Goal: Task Accomplishment & Management: Complete application form

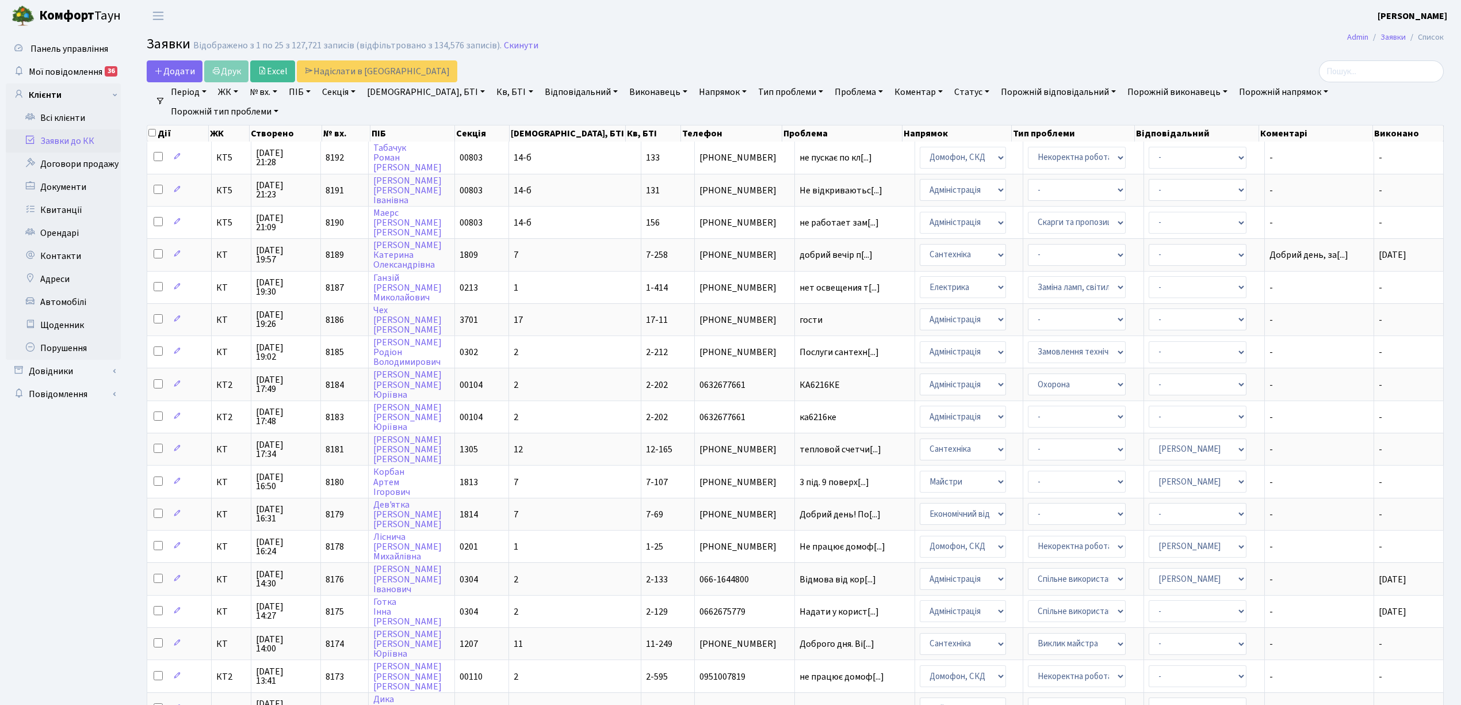
select select "25"
click at [515, 46] on link "Скинути" at bounding box center [521, 45] width 35 height 11
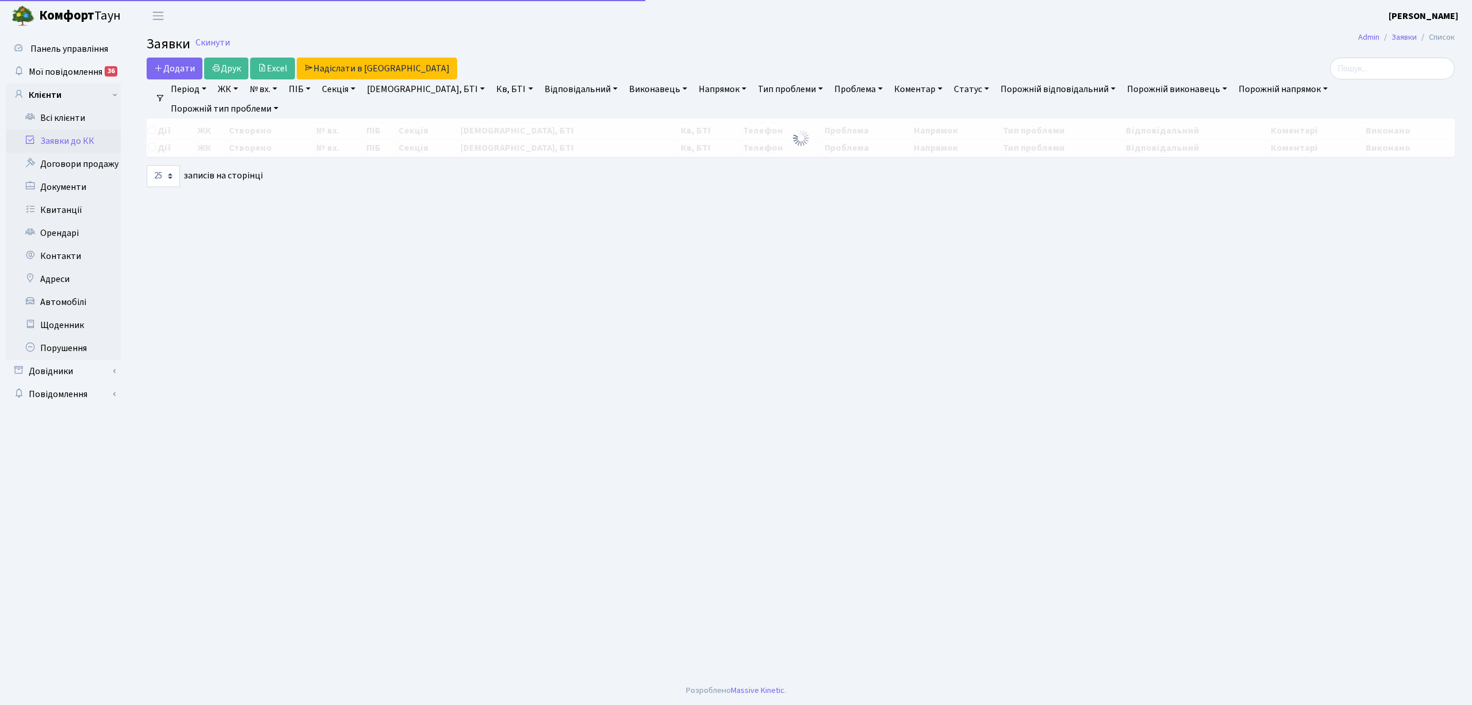
select select "25"
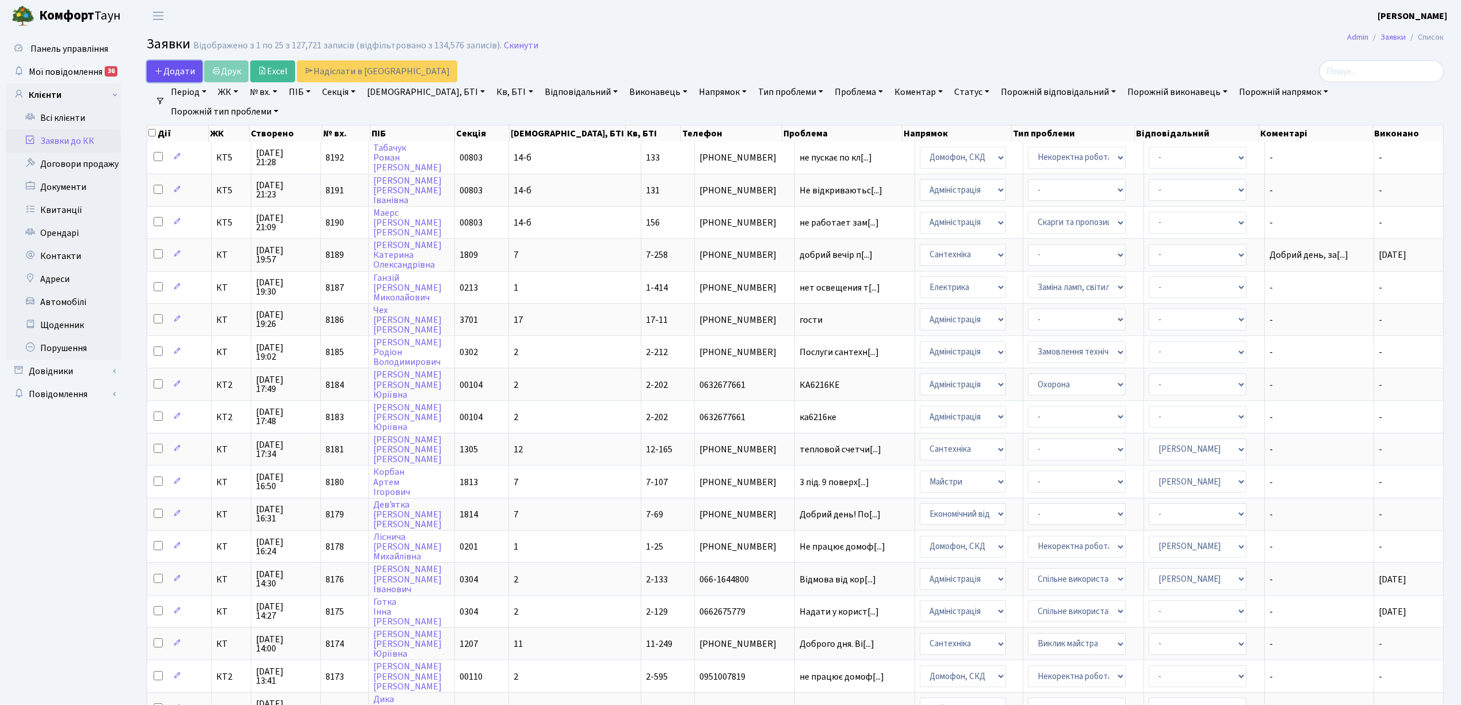
click at [174, 72] on span "Додати" at bounding box center [174, 71] width 41 height 13
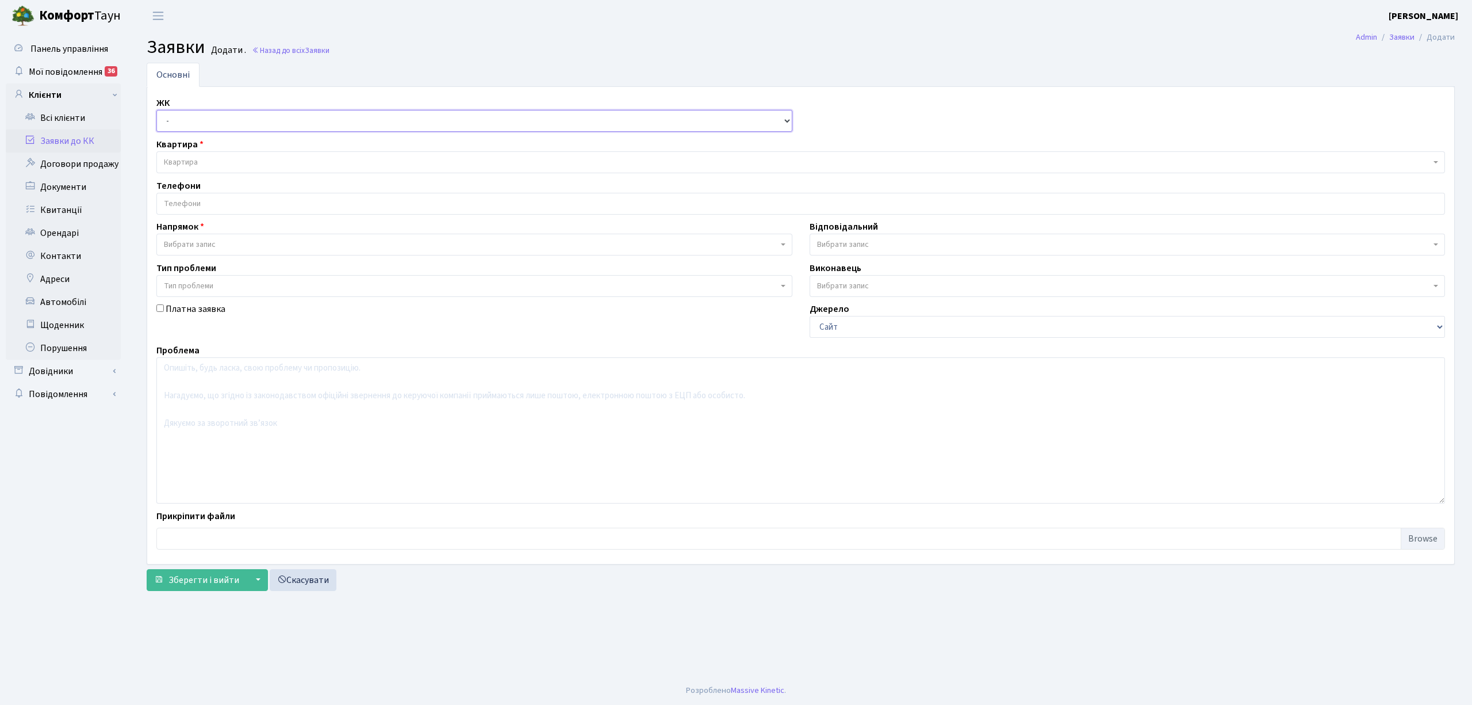
click at [176, 118] on select "- КТ, вул. Регенераторна, 4 КТ2, просп. Соборності, 17 КТ3, вул. Березнева, 16 …" at bounding box center [474, 121] width 636 height 22
select select "271"
click at [156, 110] on select "- КТ, вул. Регенераторна, 4 КТ2, просп. Соборності, 17 КТ3, вул. Березнева, 16 …" at bounding box center [474, 121] width 636 height 22
select select
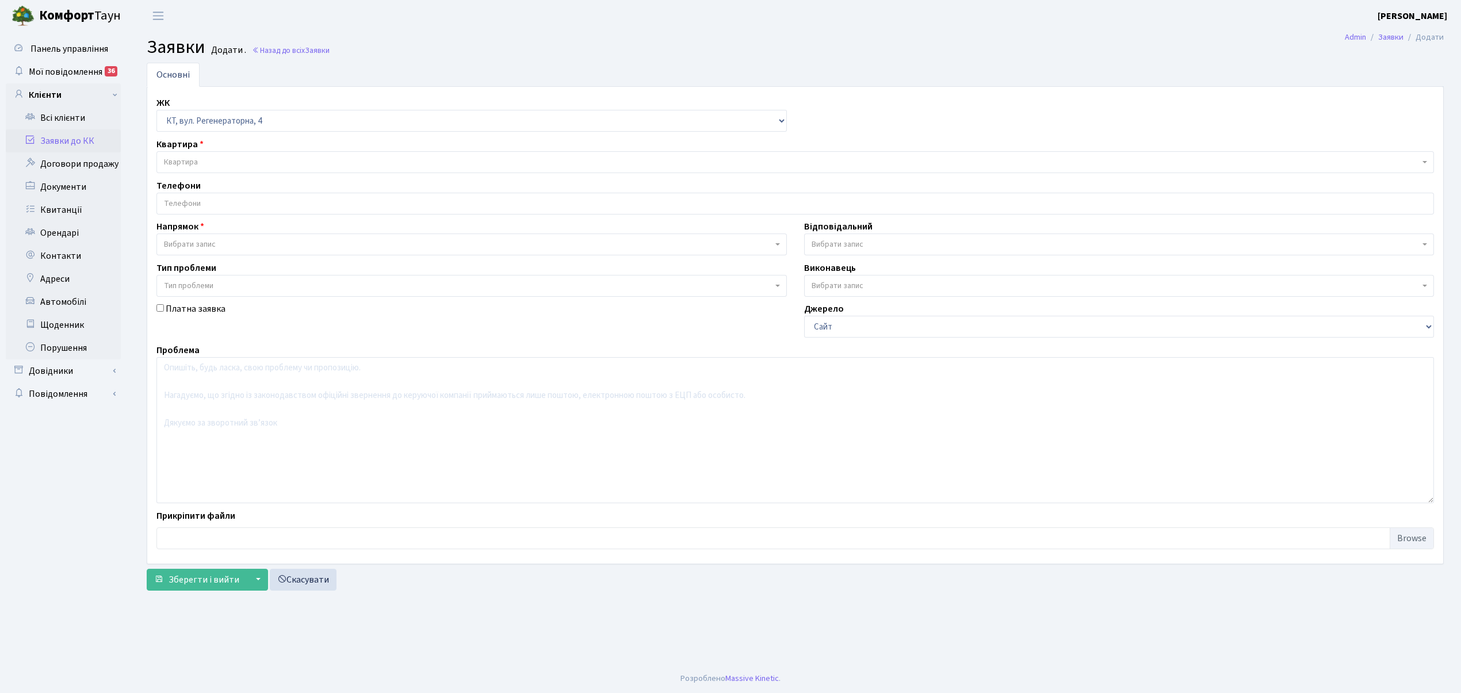
click at [199, 159] on span "Квартира" at bounding box center [792, 162] width 1256 height 12
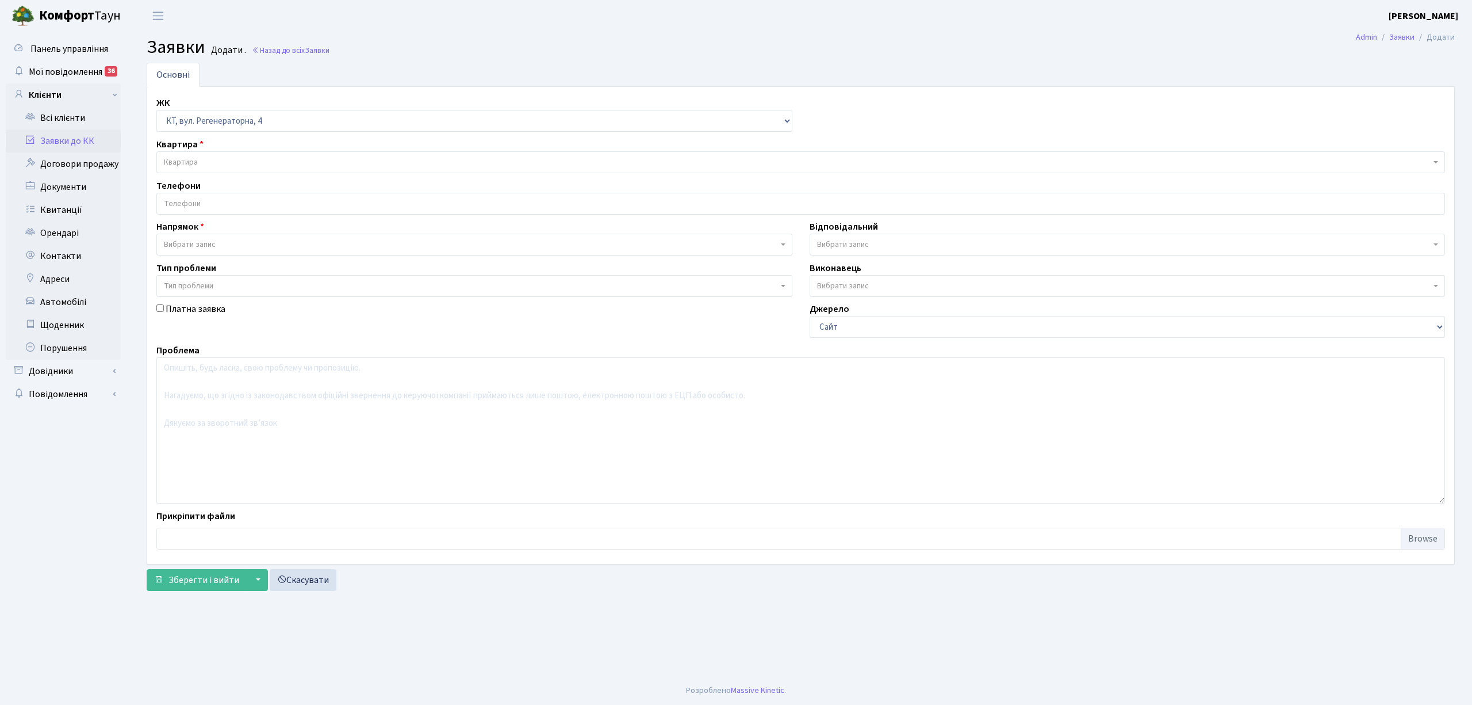
drag, startPoint x: 199, startPoint y: 159, endPoint x: 534, endPoint y: 735, distance: 666.3
click at [534, 704] on html "Комфорт Таун Левченко В. Д. Мій обліковий запис Вийти Панель управління Мої пов…" at bounding box center [736, 352] width 1472 height 705
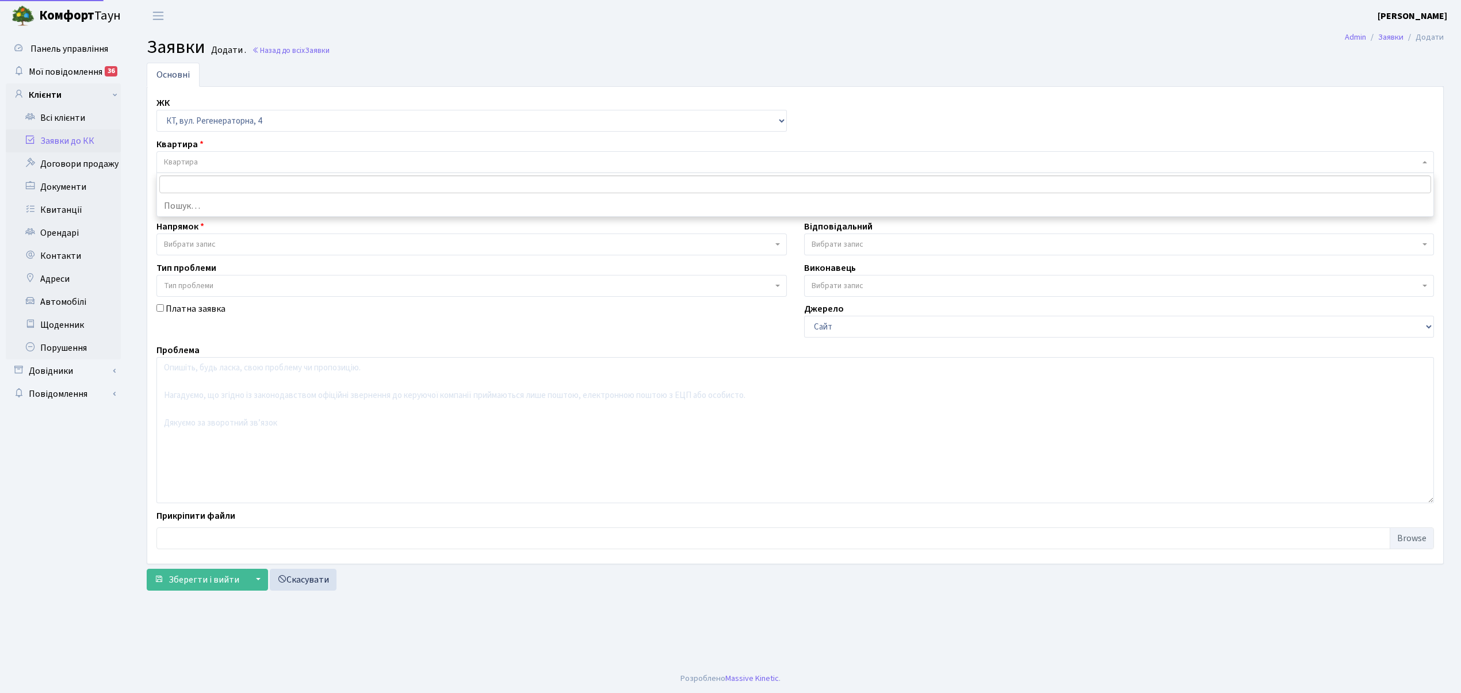
click at [206, 158] on span "Квартира" at bounding box center [792, 162] width 1256 height 12
type input "Щ"
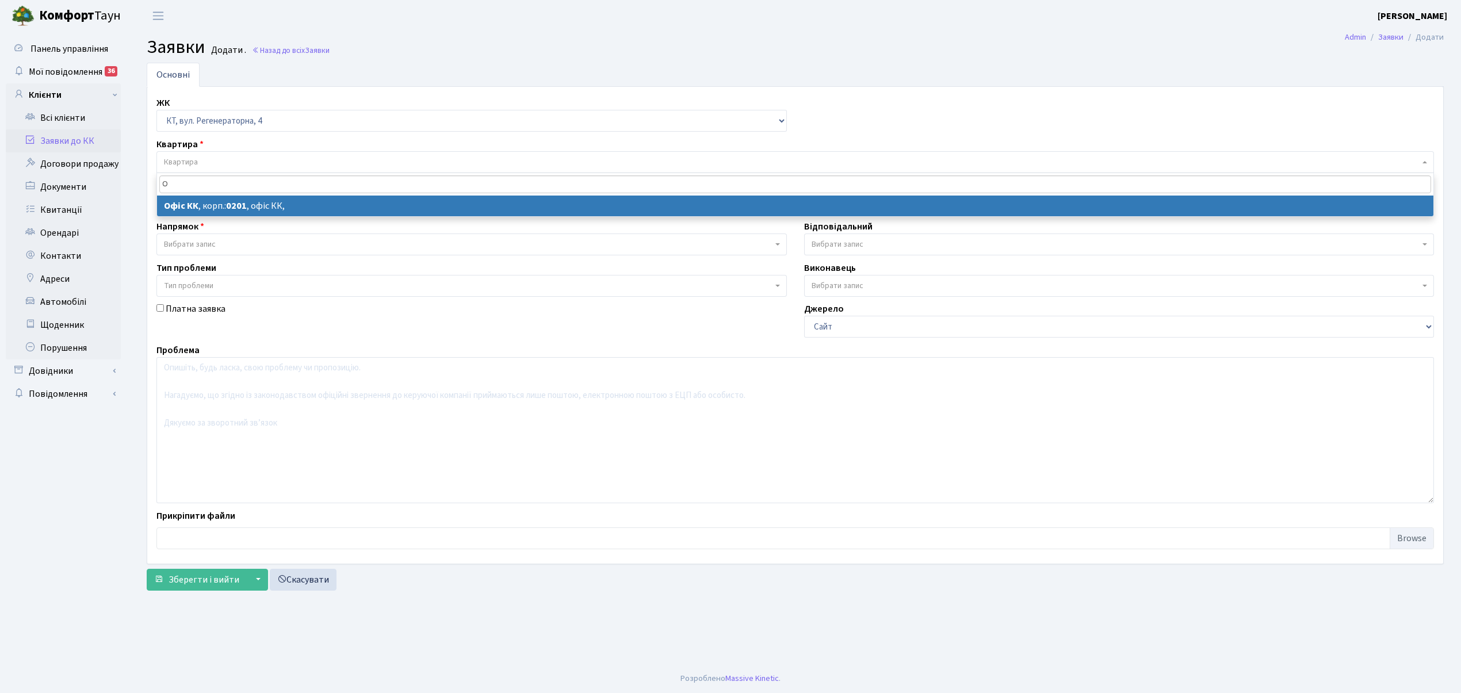
type input "О"
select select
select select "4"
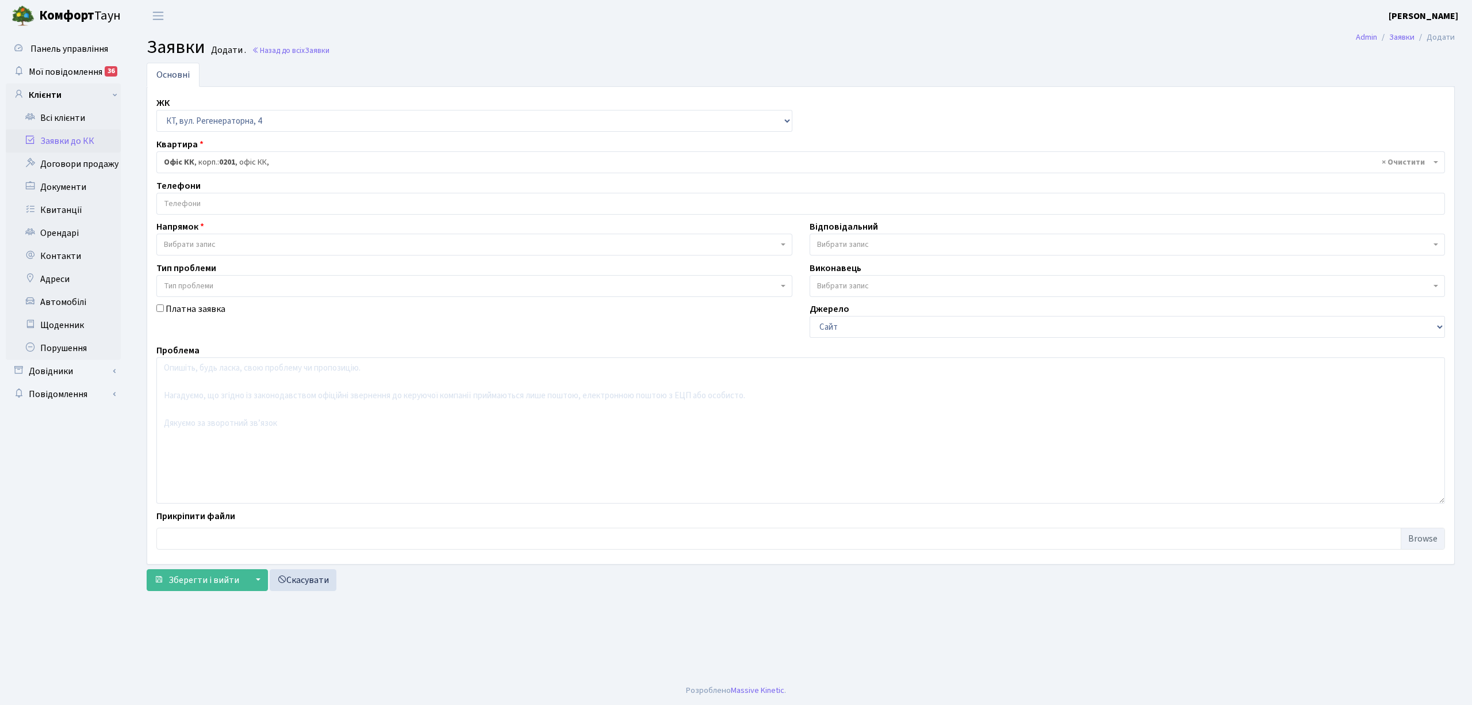
click at [225, 220] on div "ЖК - КТ, вул. Регенераторна, 4 КТ2, просп. Соборності, 17 КТ3, вул. Березнева, …" at bounding box center [801, 325] width 1306 height 458
click at [243, 203] on input "search" at bounding box center [801, 203] width 1288 height 21
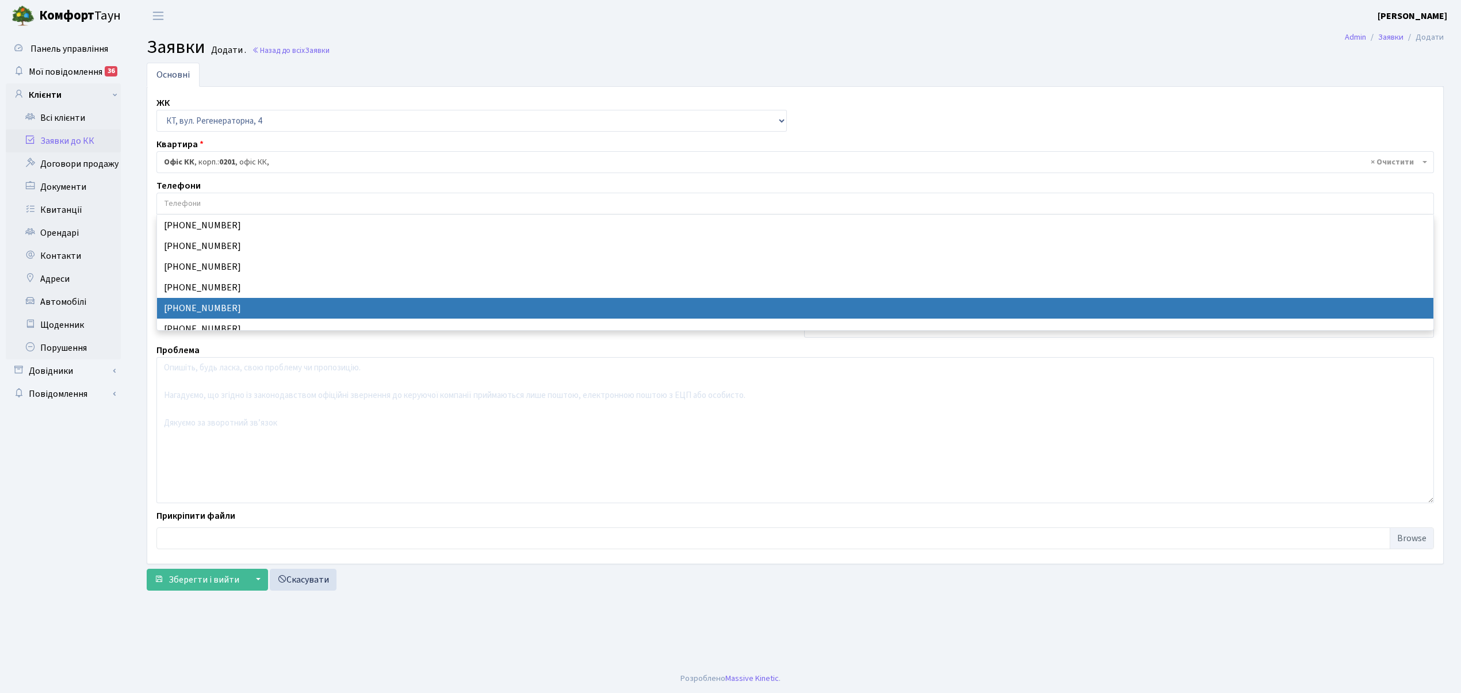
select select "24227"
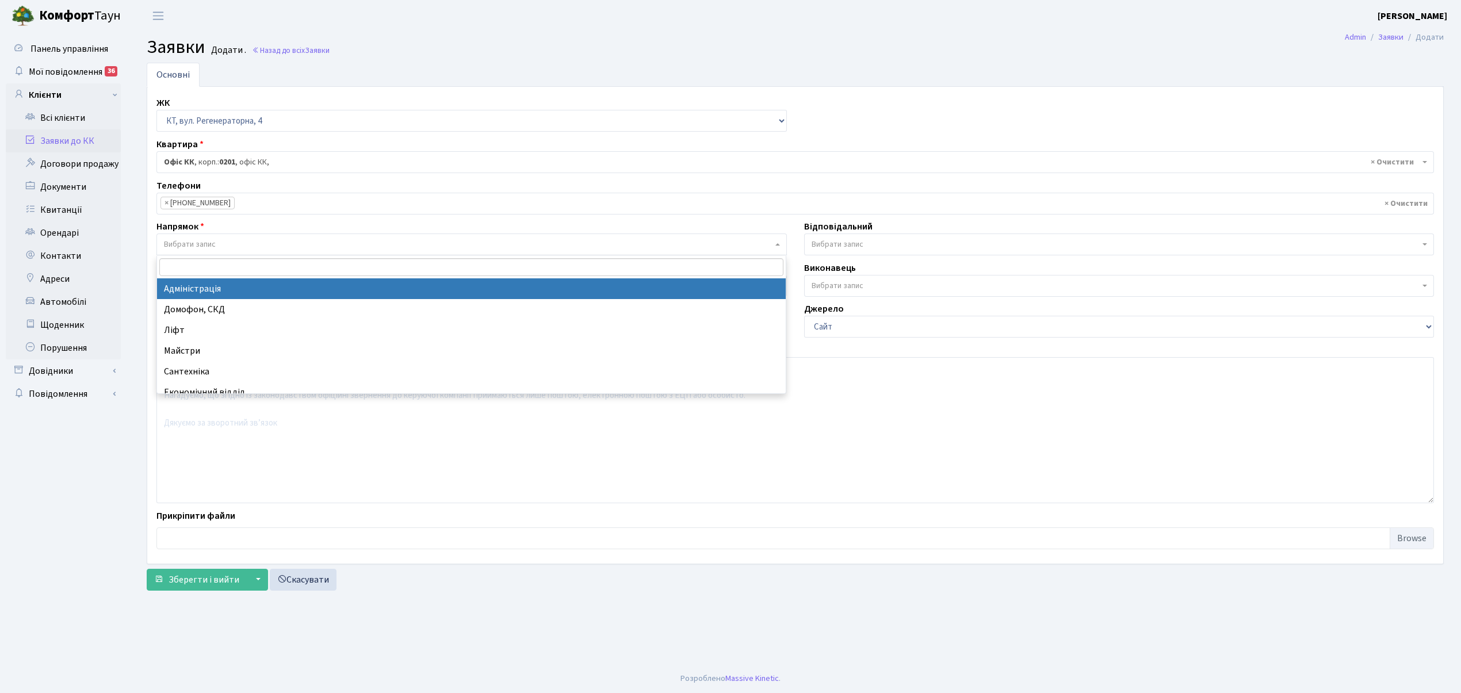
click at [205, 245] on span "Вибрати запис" at bounding box center [190, 245] width 52 height 12
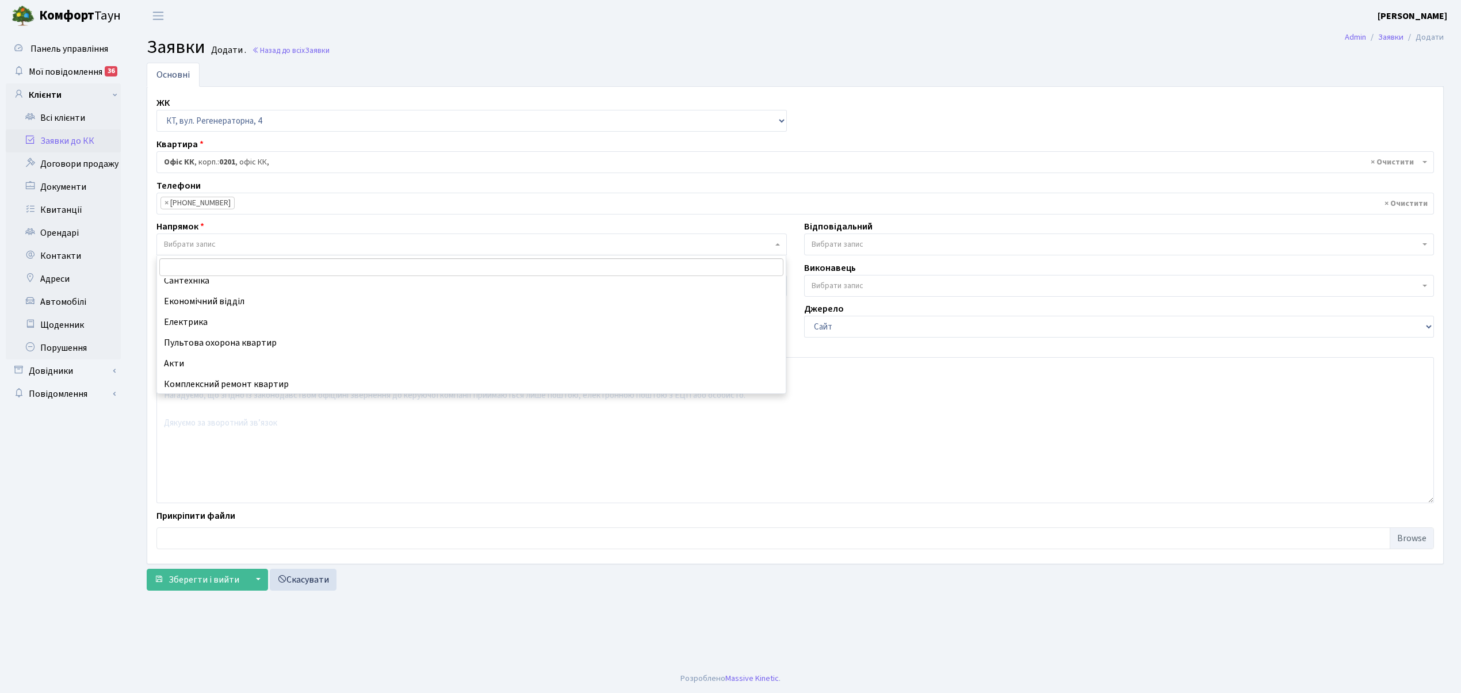
scroll to position [56, 0]
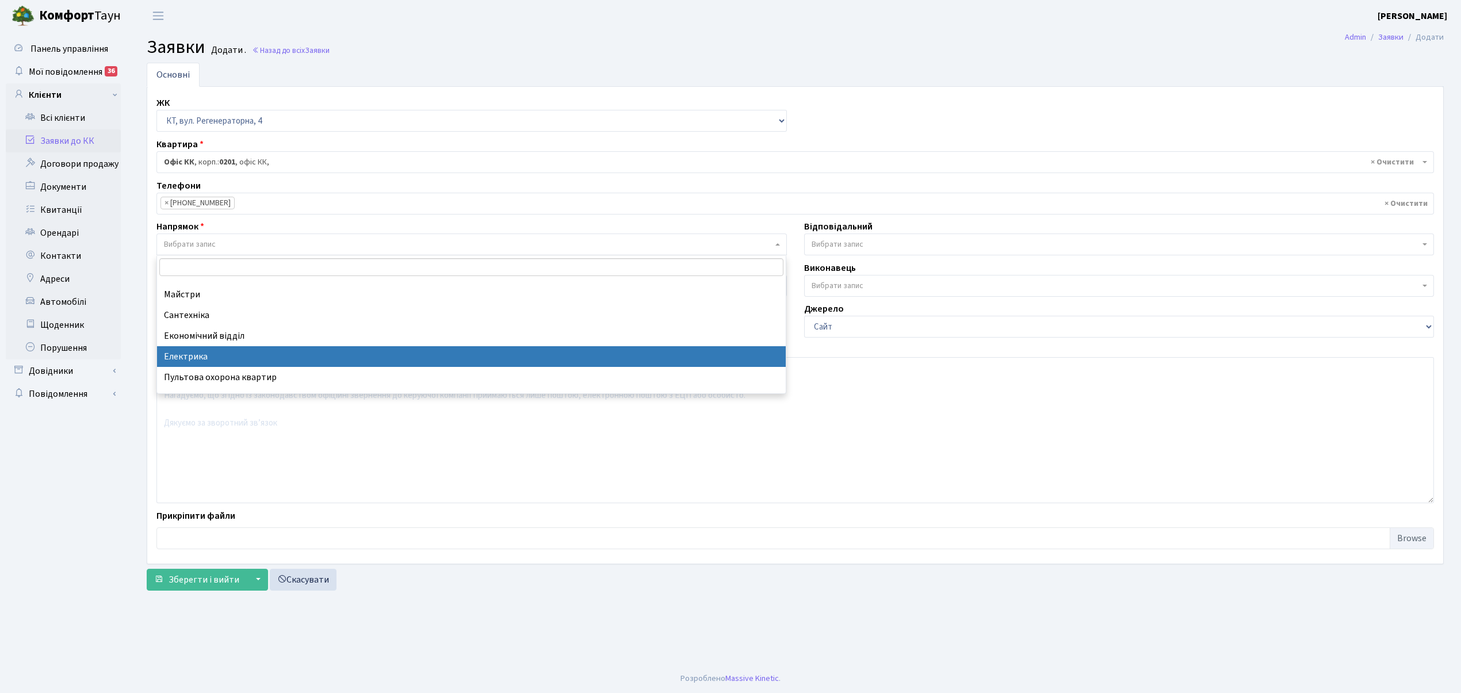
select select "3"
select select
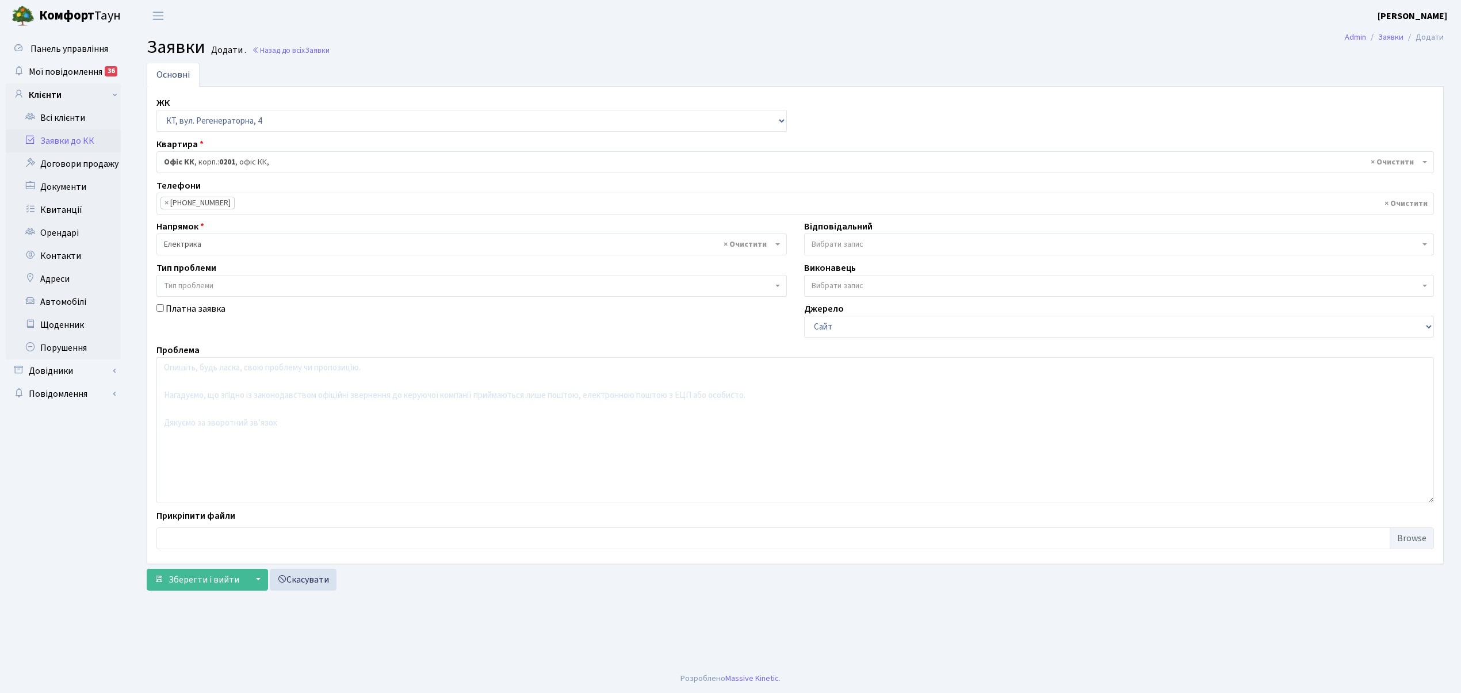
click at [847, 240] on span "Вибрати запис" at bounding box center [838, 245] width 52 height 12
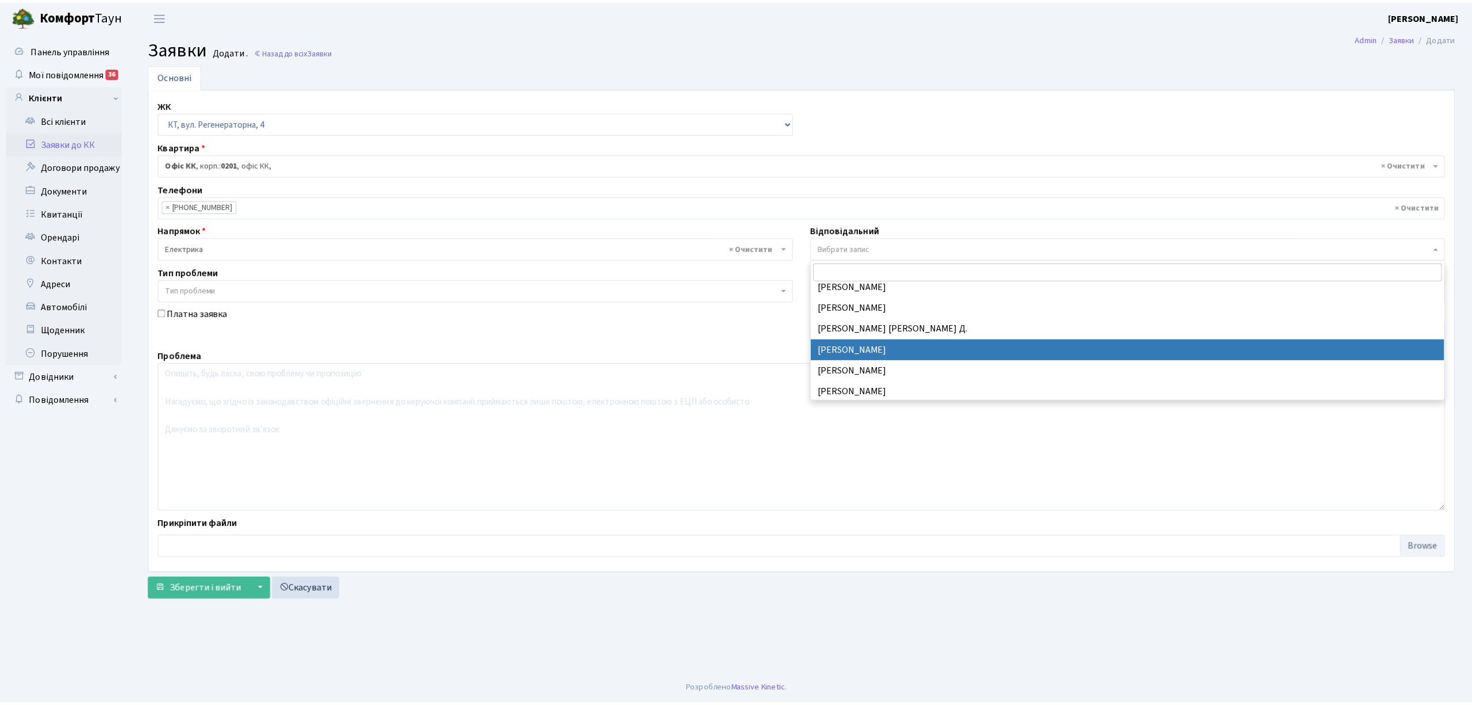
scroll to position [282, 0]
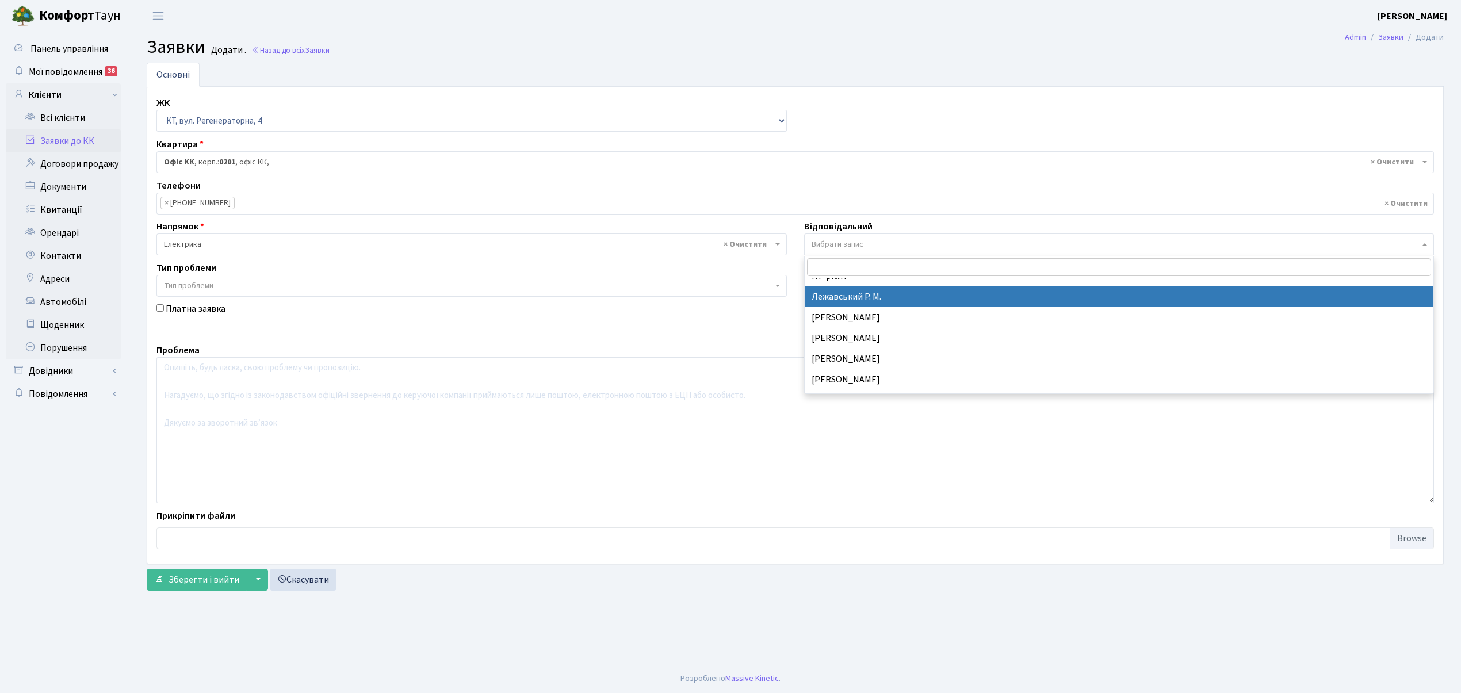
select select "69"
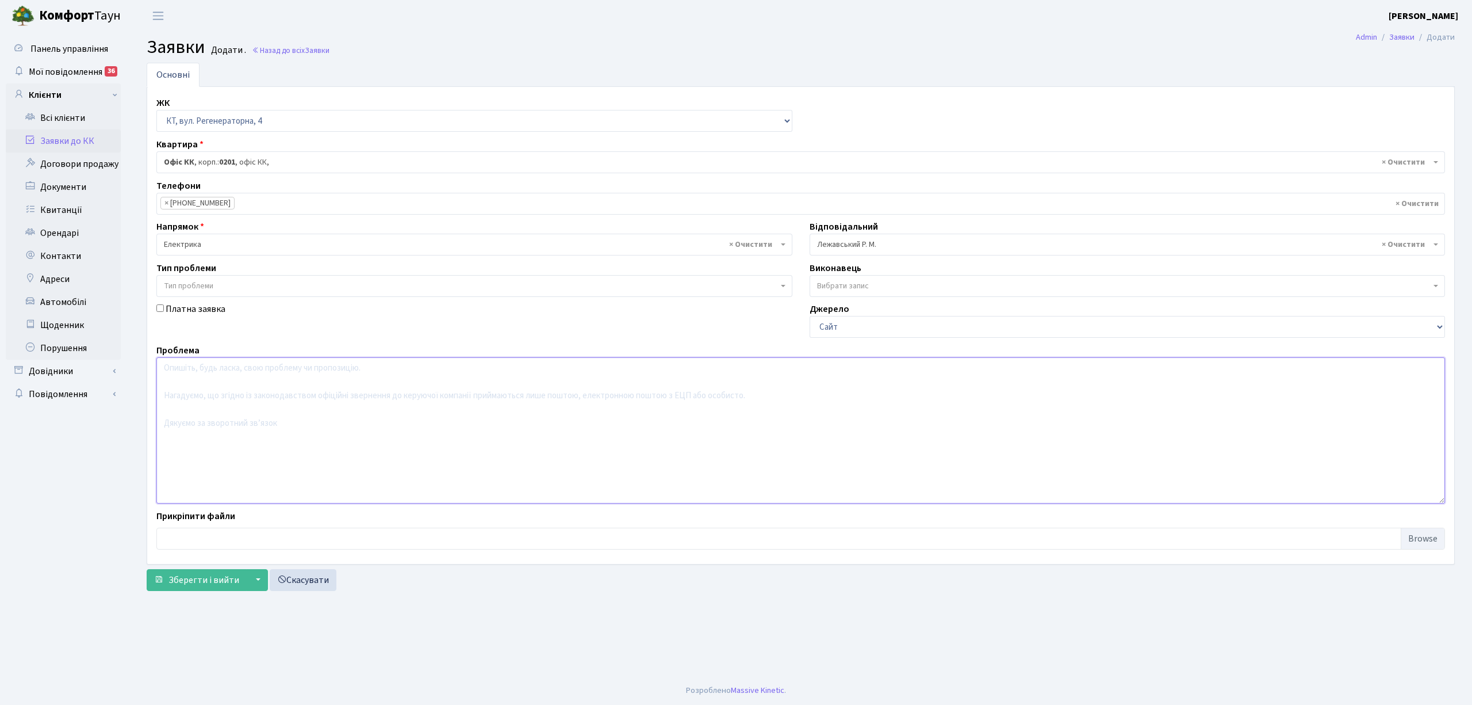
click at [178, 367] on textarea at bounding box center [800, 430] width 1289 height 146
click at [159, 369] on textarea "Березнева" at bounding box center [800, 430] width 1289 height 146
click at [236, 378] on textarea "вул. Березнева" at bounding box center [800, 430] width 1289 height 146
type textarea "вул. [PERSON_NAME] 16, (4) 1 під, Спрацювала ППА."
click at [190, 586] on span "Зберегти і вийти" at bounding box center [204, 579] width 71 height 13
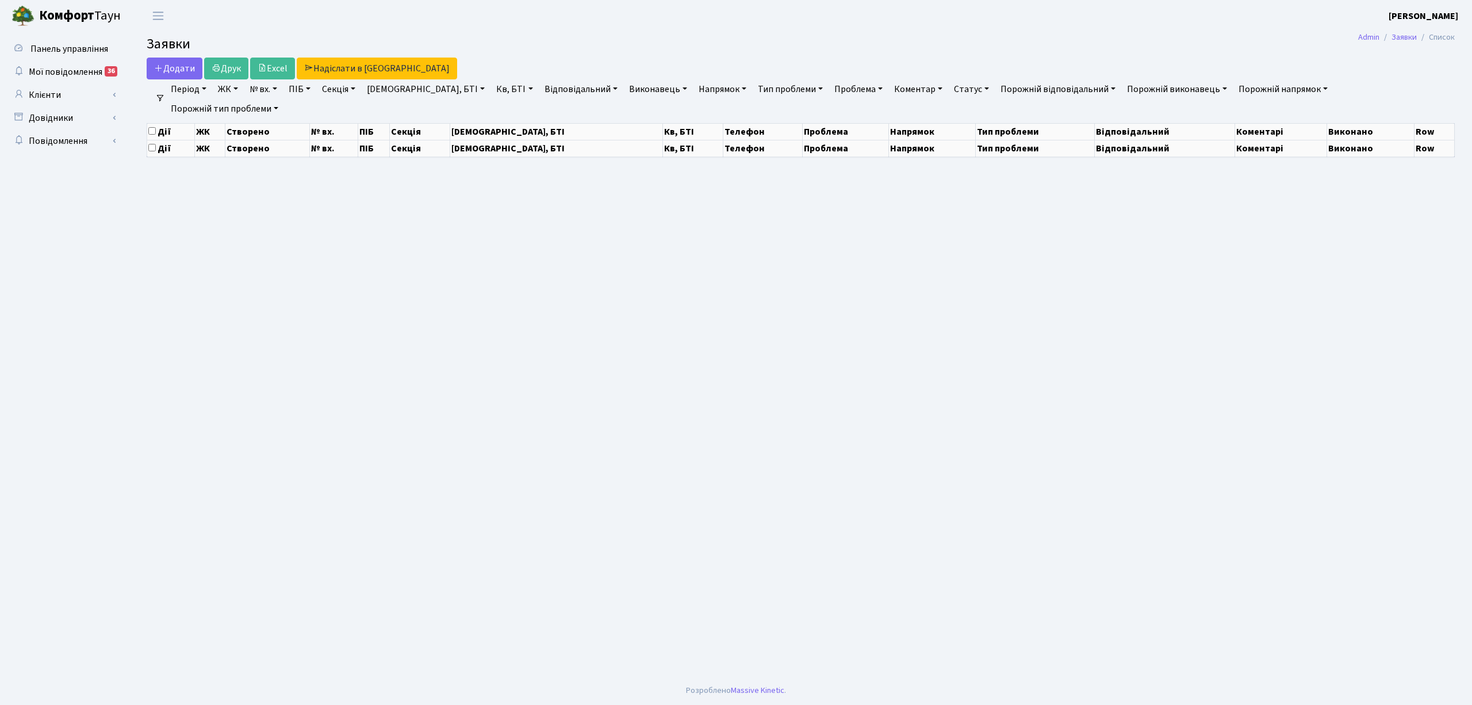
select select "25"
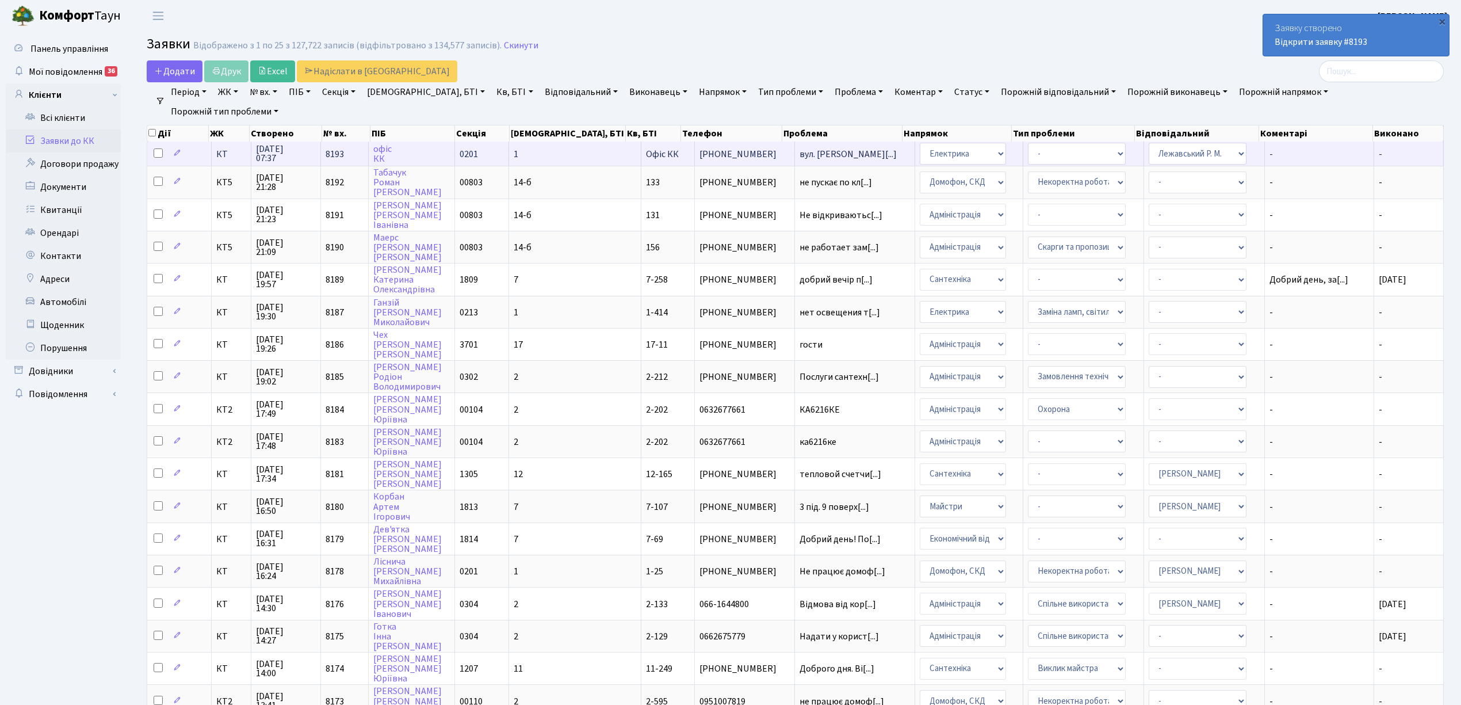
click at [725, 155] on span "[PHONE_NUMBER]" at bounding box center [744, 154] width 90 height 9
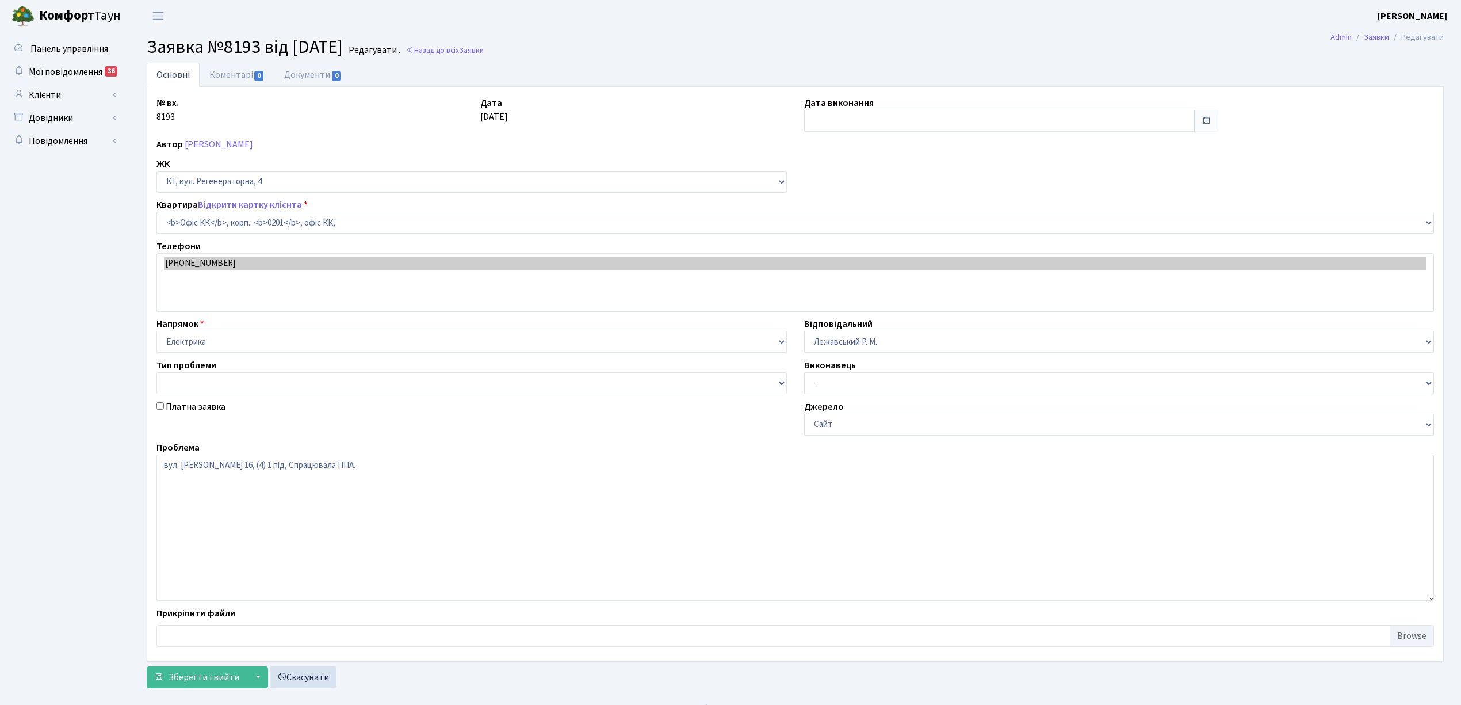
select select "4"
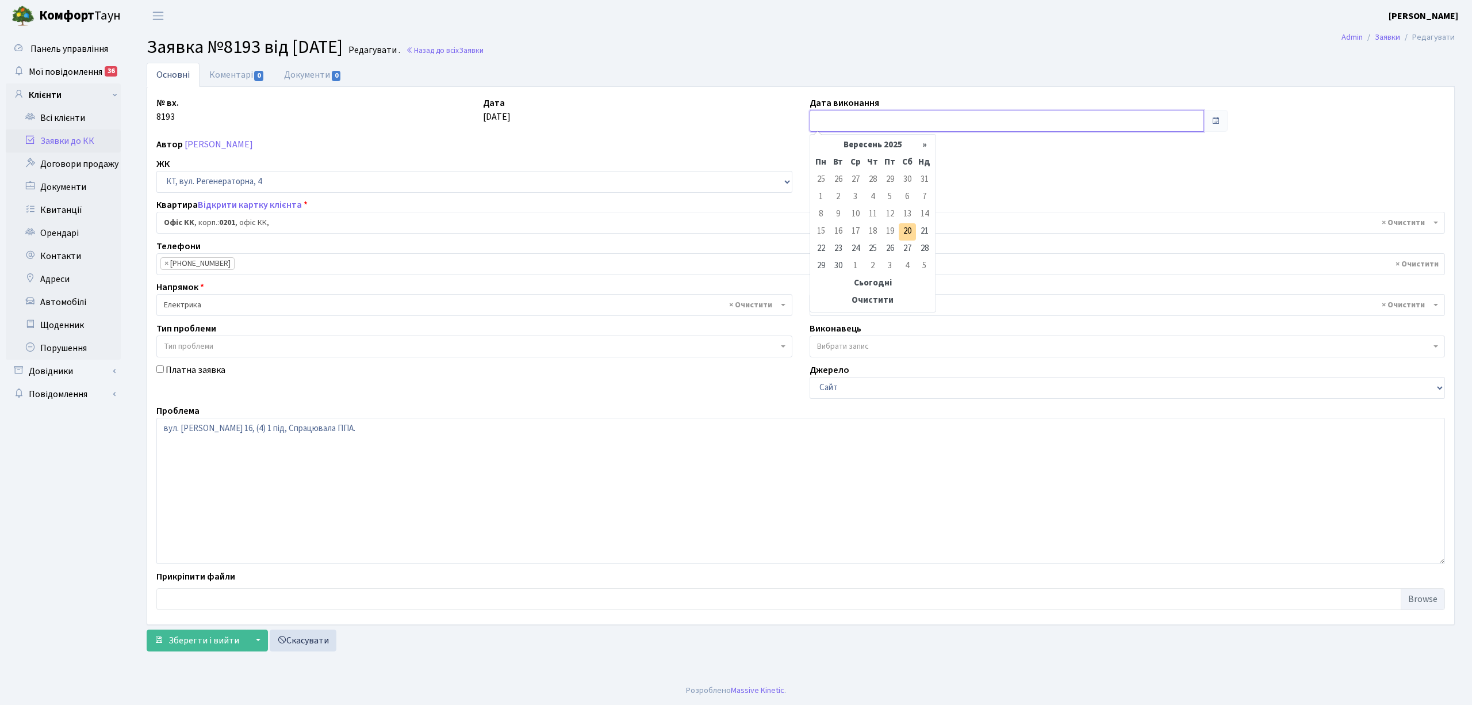
click at [820, 120] on input "text" at bounding box center [1007, 121] width 395 height 22
click at [886, 234] on td "19" at bounding box center [890, 231] width 17 height 17
click at [891, 231] on td "19" at bounding box center [890, 231] width 17 height 17
click at [889, 231] on td "19" at bounding box center [890, 231] width 17 height 17
click at [907, 235] on td "20" at bounding box center [907, 231] width 17 height 17
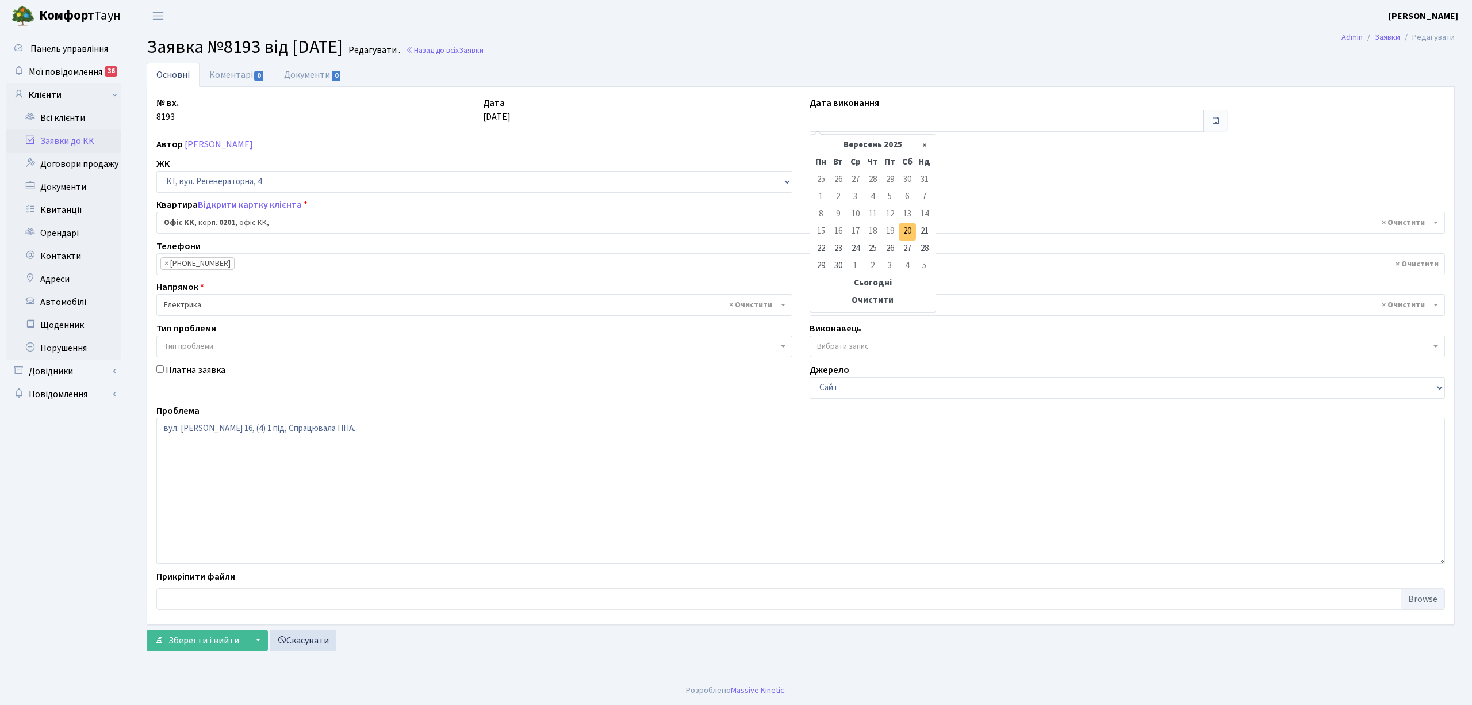
type input "[DATE]"
click at [232, 70] on link "Коментарі 0" at bounding box center [237, 75] width 75 height 24
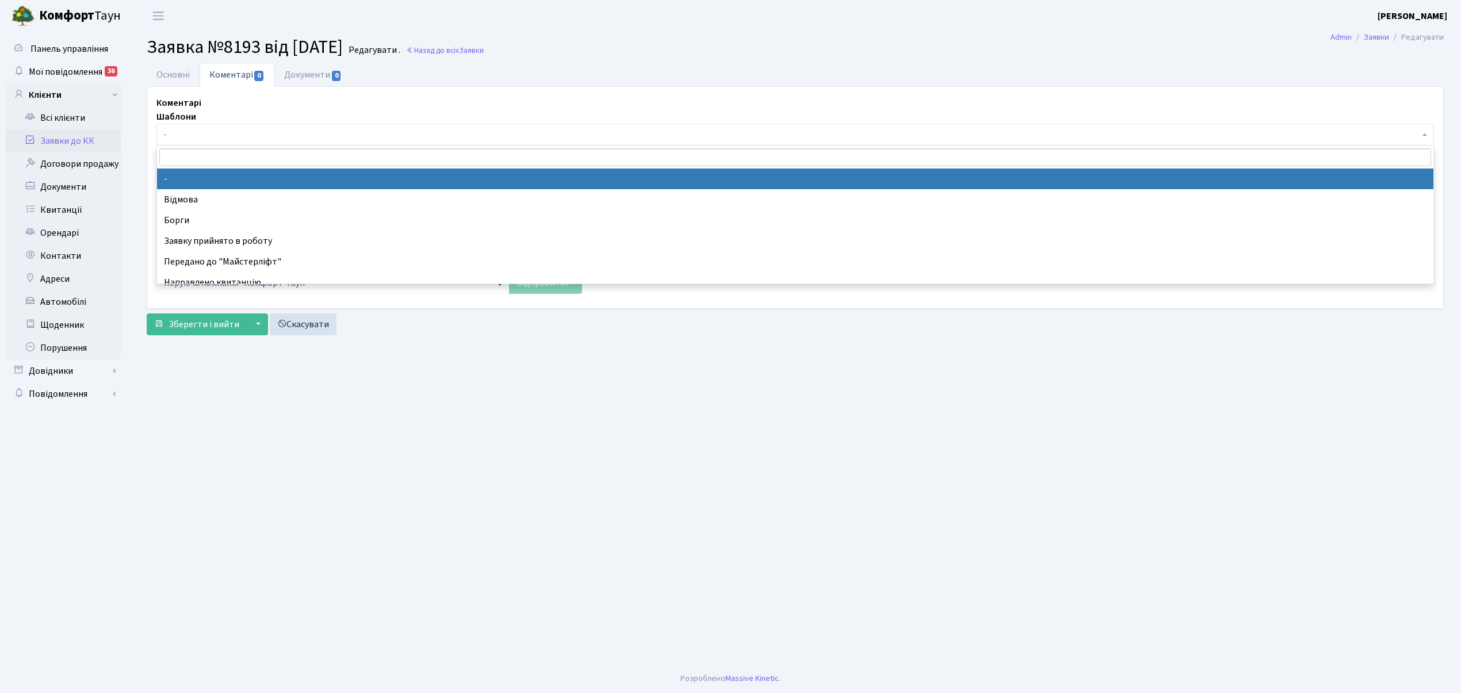
click at [186, 136] on span "-" at bounding box center [792, 135] width 1256 height 12
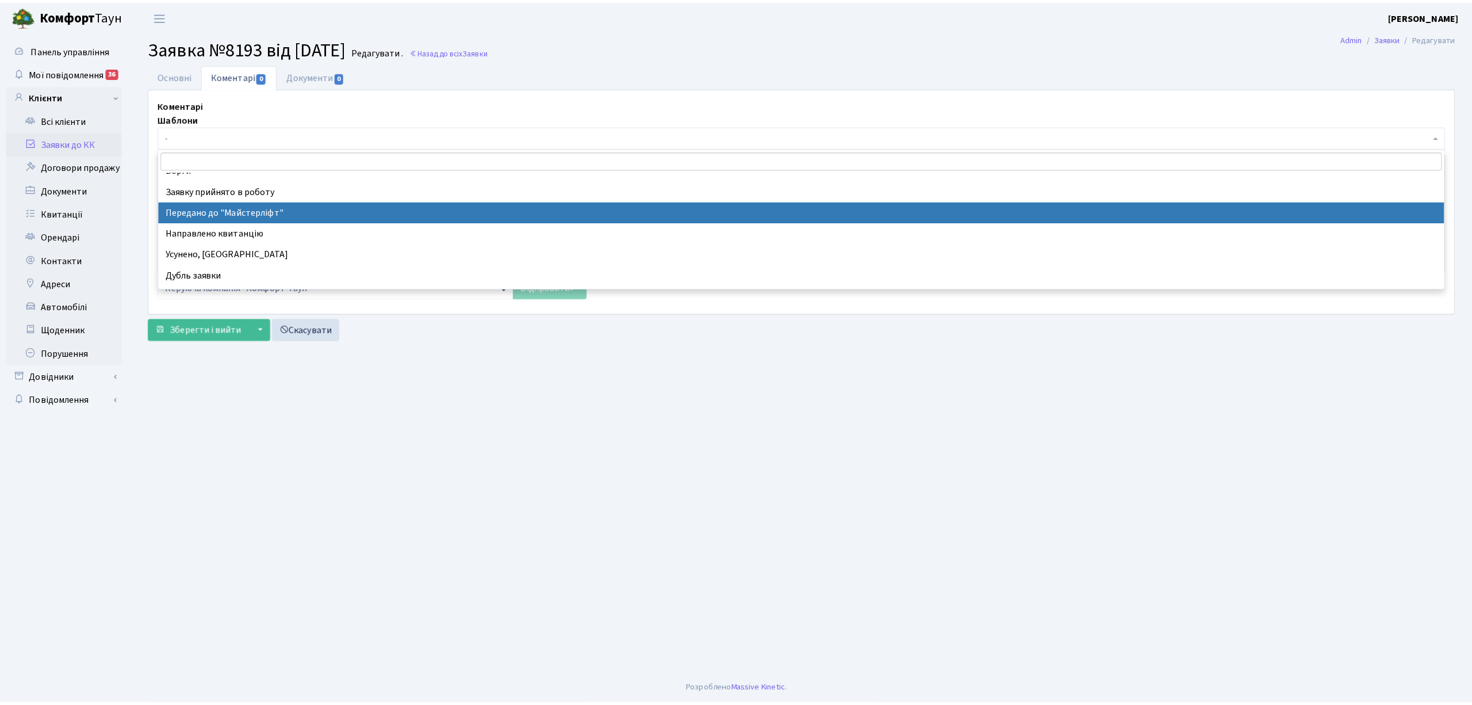
scroll to position [76, 0]
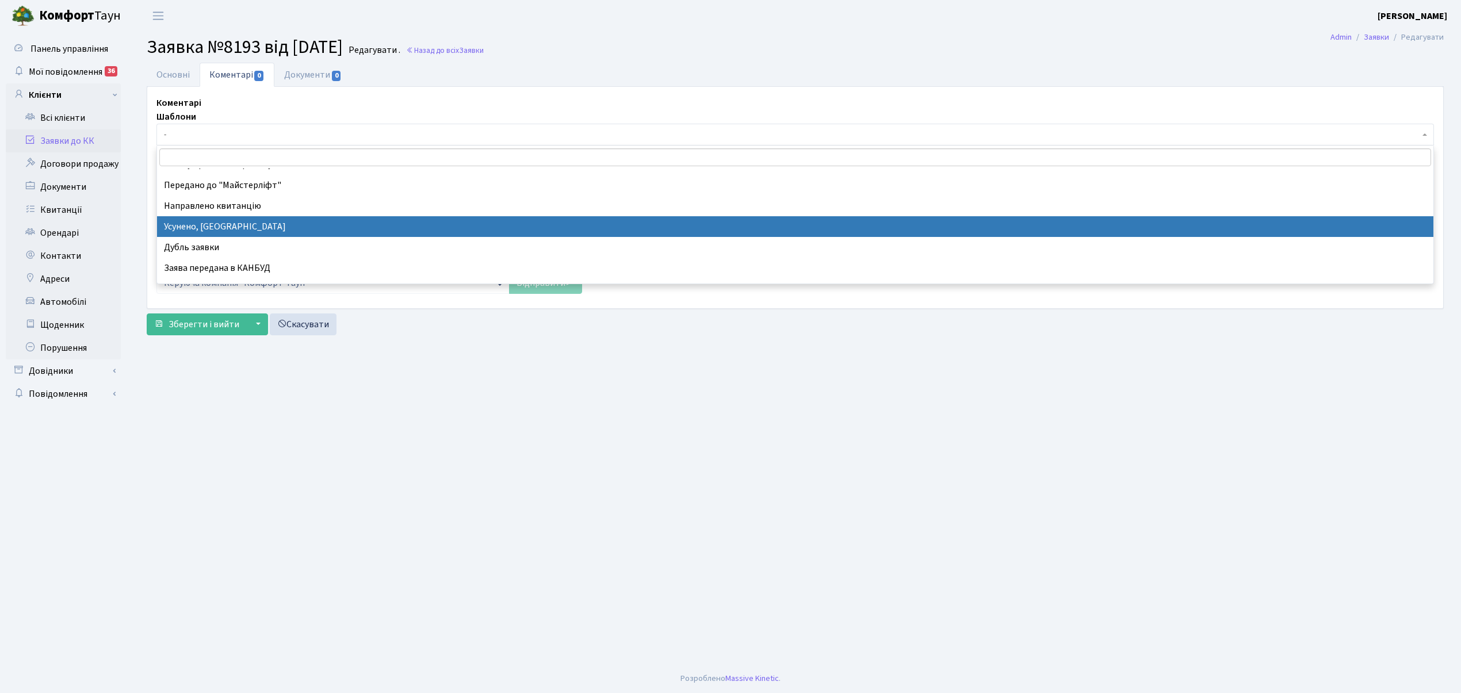
select select "15"
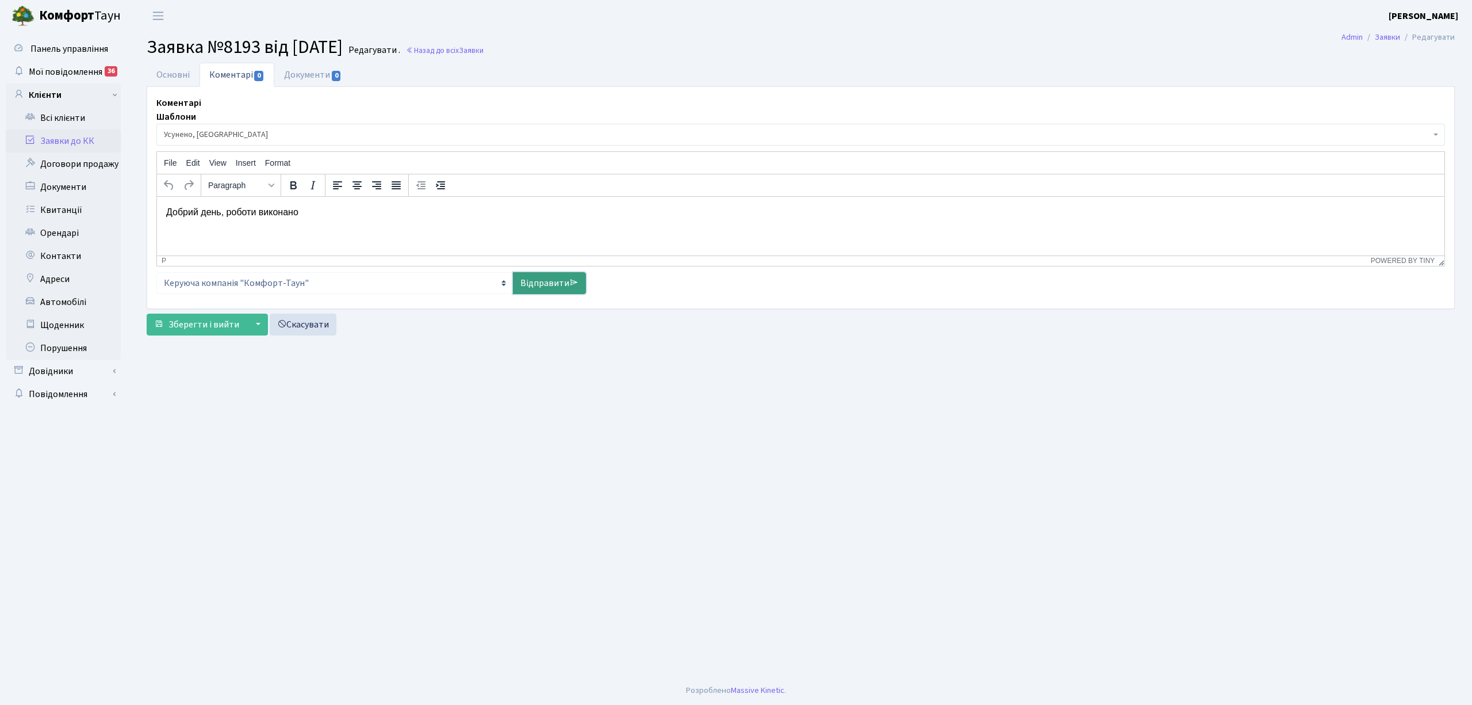
click at [548, 288] on link "Відправити" at bounding box center [549, 283] width 73 height 22
select select
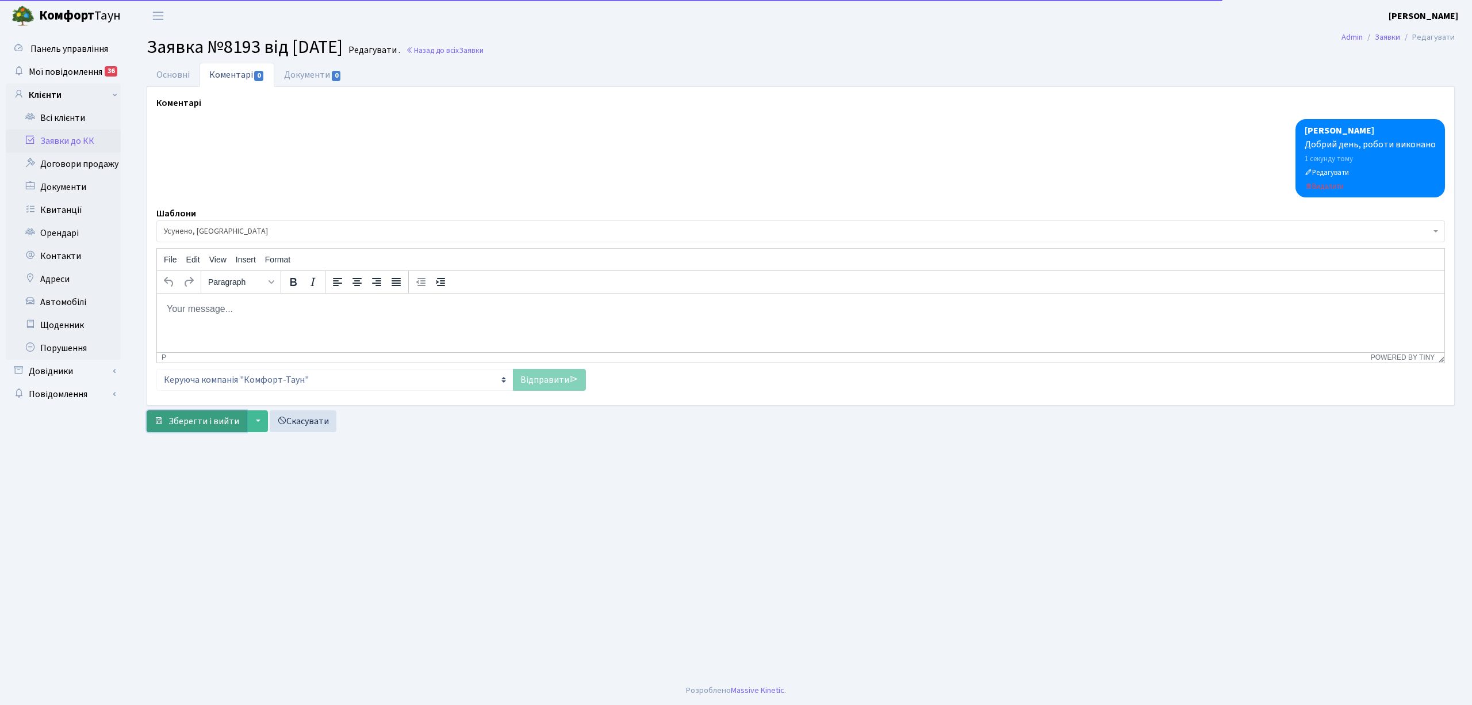
click at [228, 422] on span "Зберегти і вийти" at bounding box center [204, 421] width 71 height 13
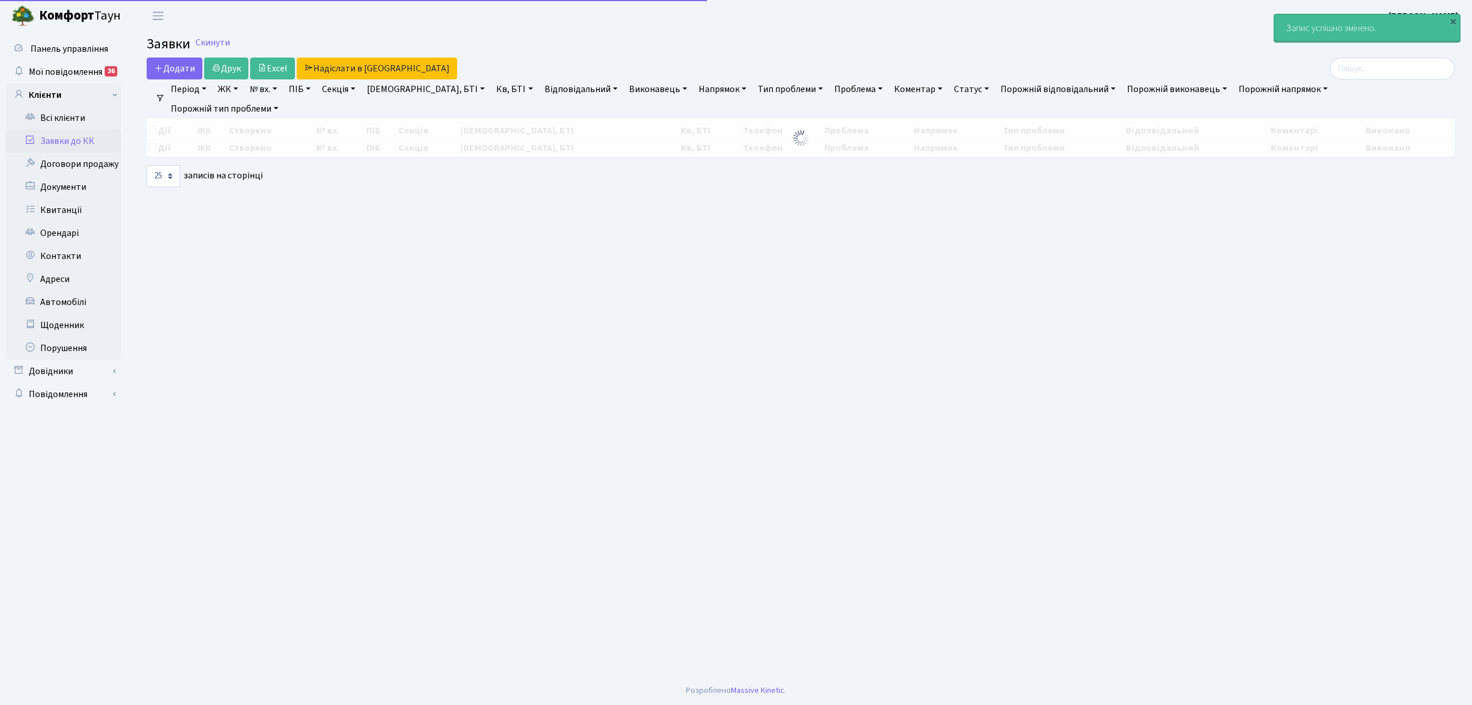
select select "25"
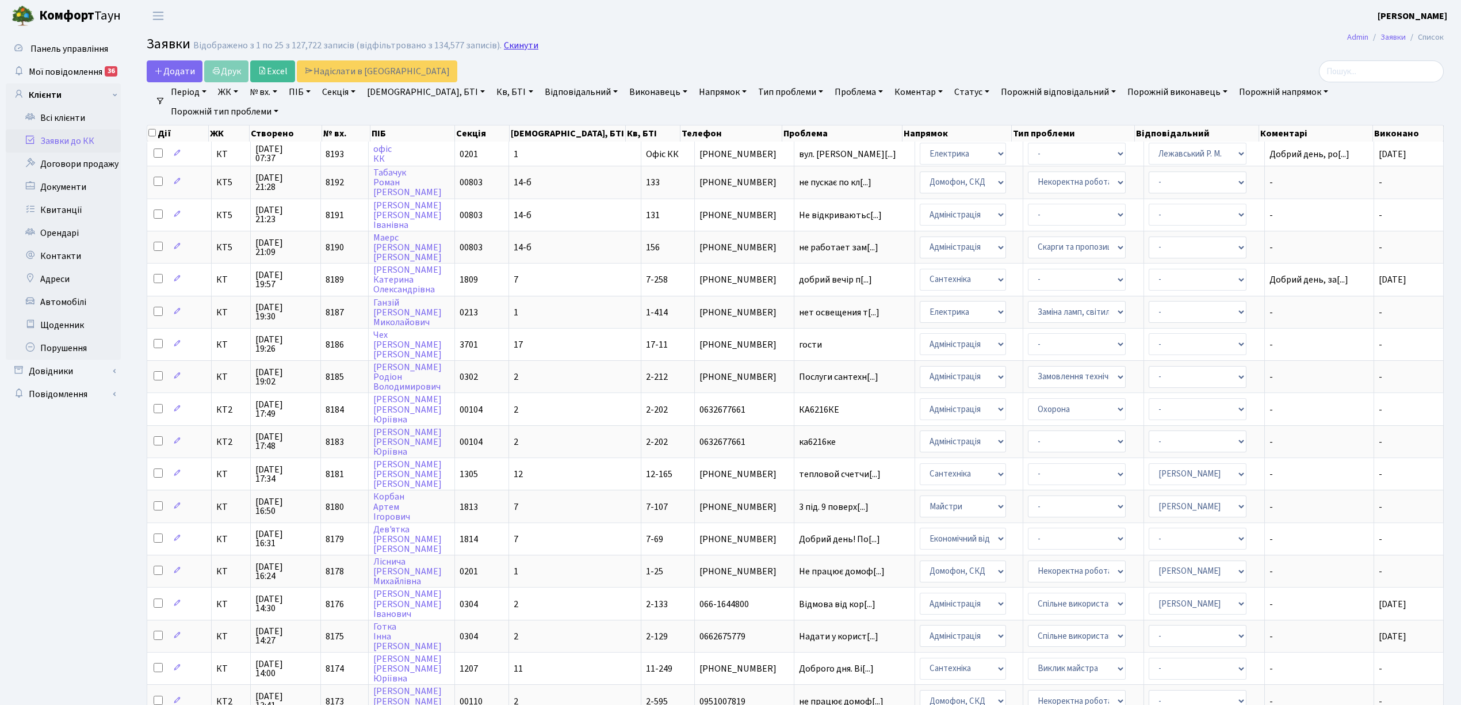
click at [504, 45] on link "Скинути" at bounding box center [521, 45] width 35 height 11
select select "25"
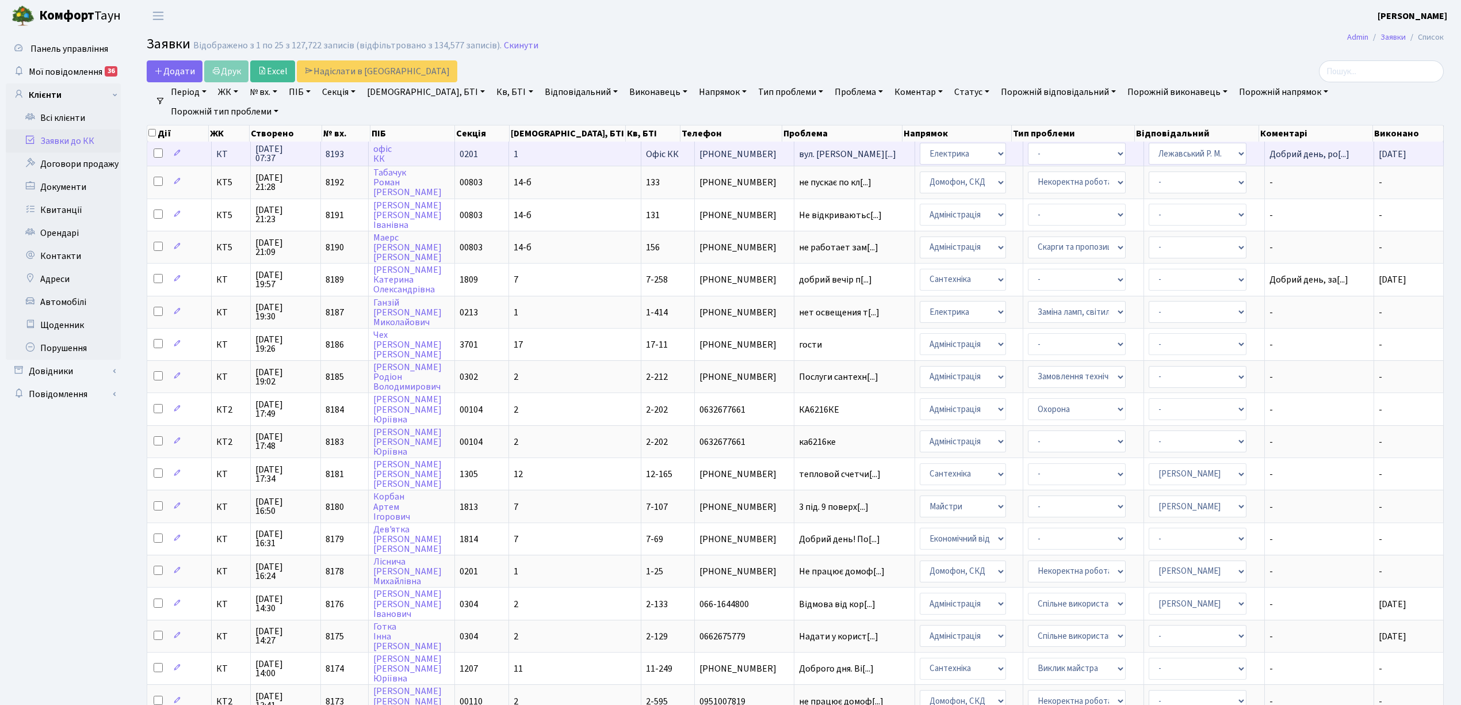
click at [1269, 159] on td "Добрий день, ро[...]" at bounding box center [1319, 153] width 109 height 24
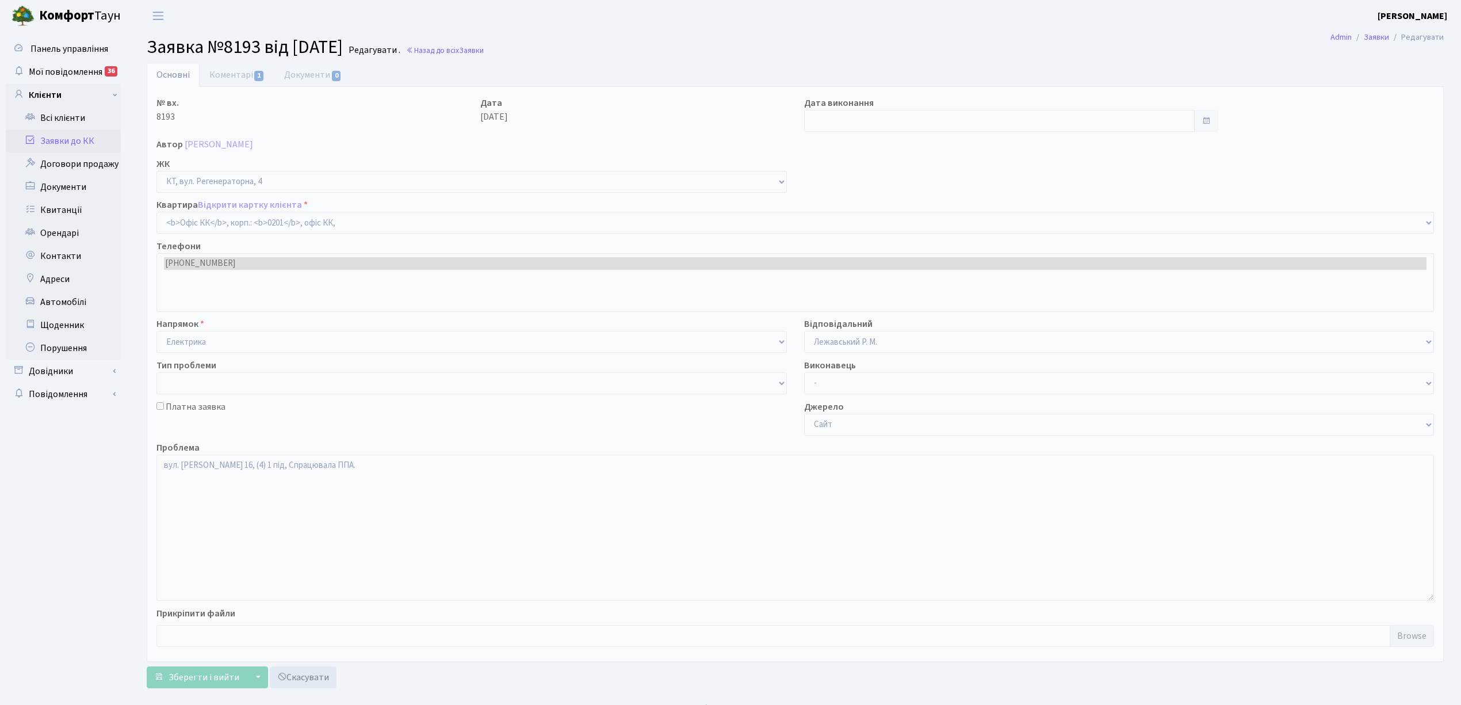
select select "4"
type input "[DATE]"
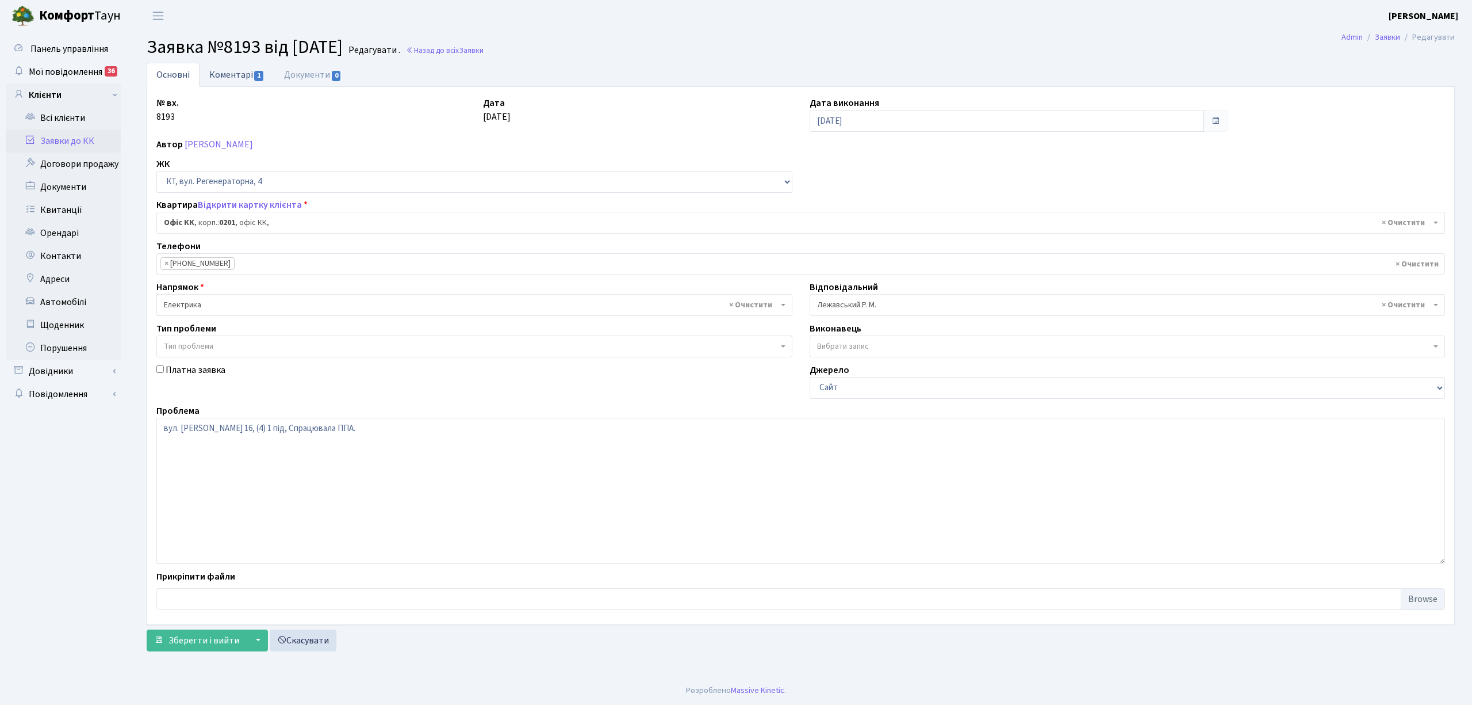
click at [226, 74] on link "Коментарі 1" at bounding box center [237, 75] width 75 height 24
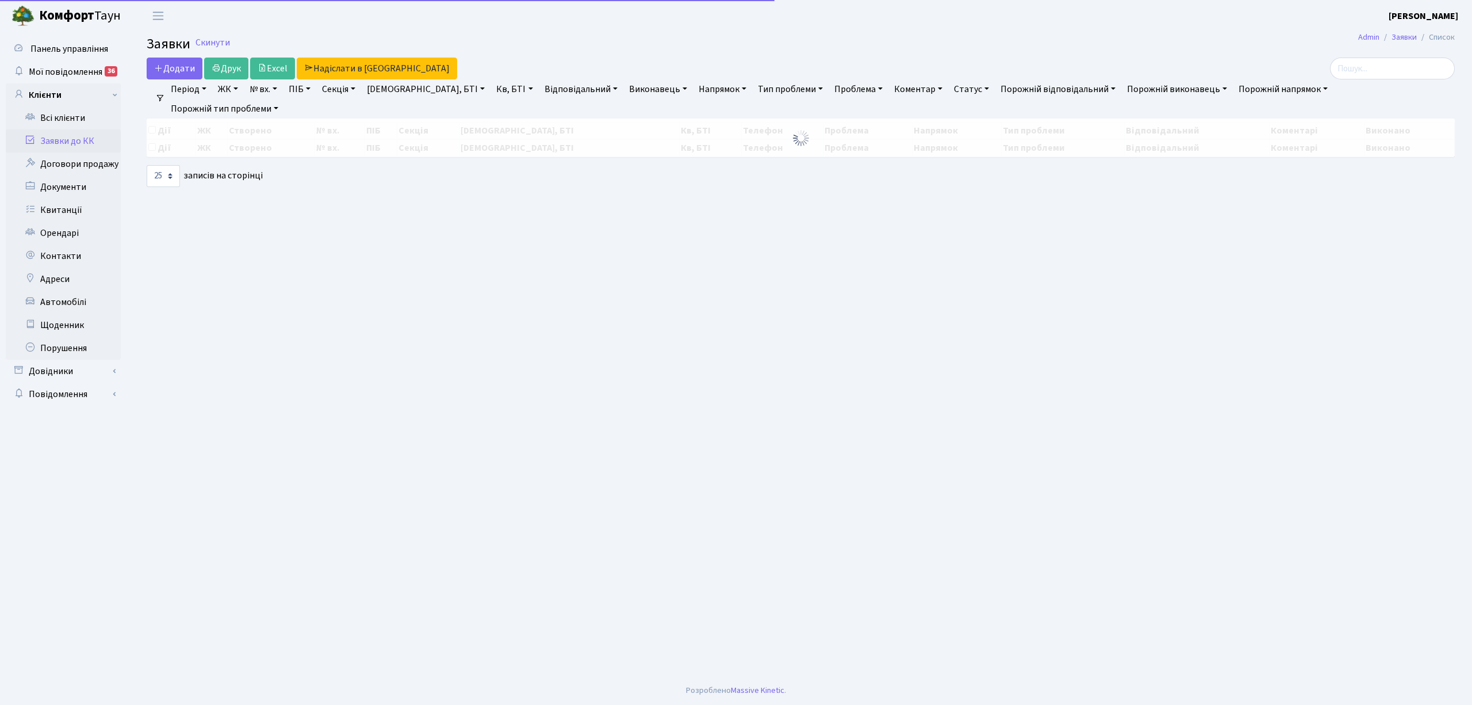
select select "25"
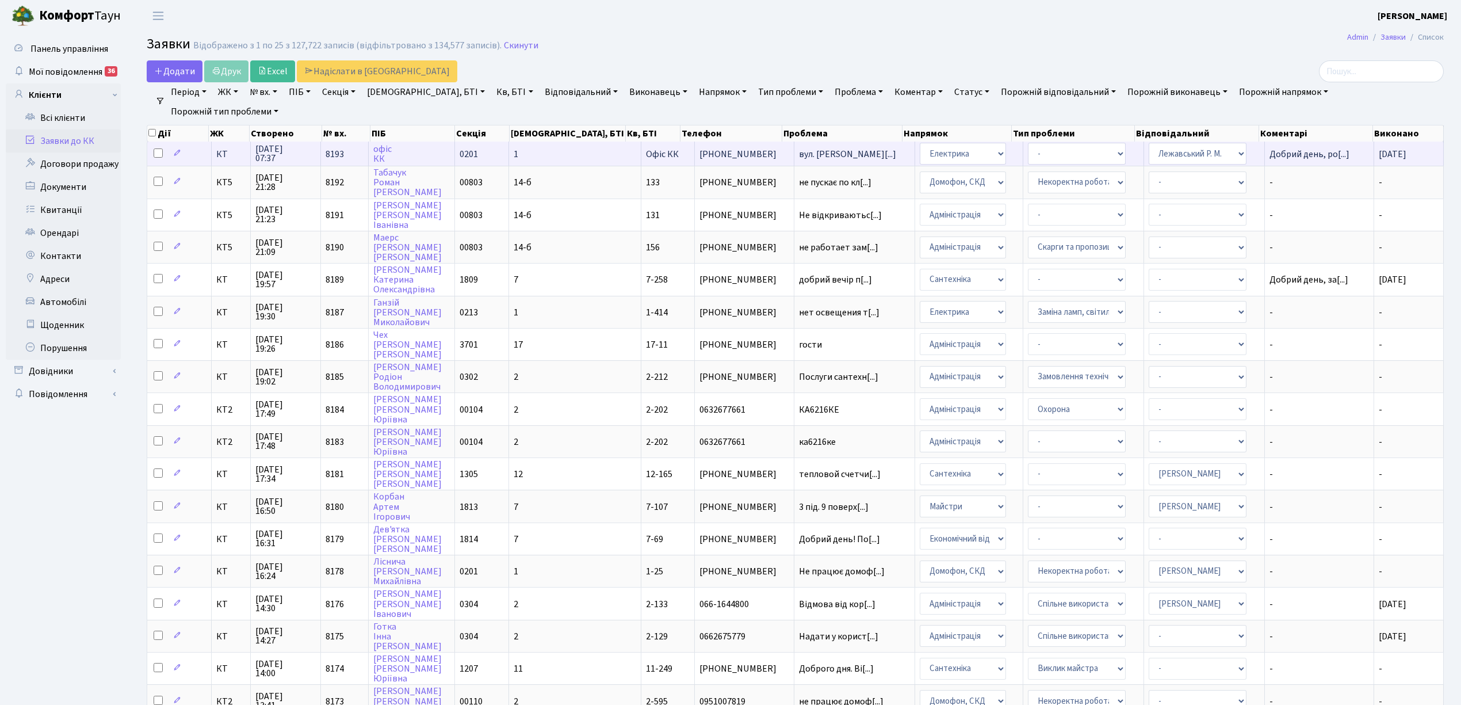
click at [842, 159] on span "вул. Березнева[...]" at bounding box center [854, 154] width 111 height 9
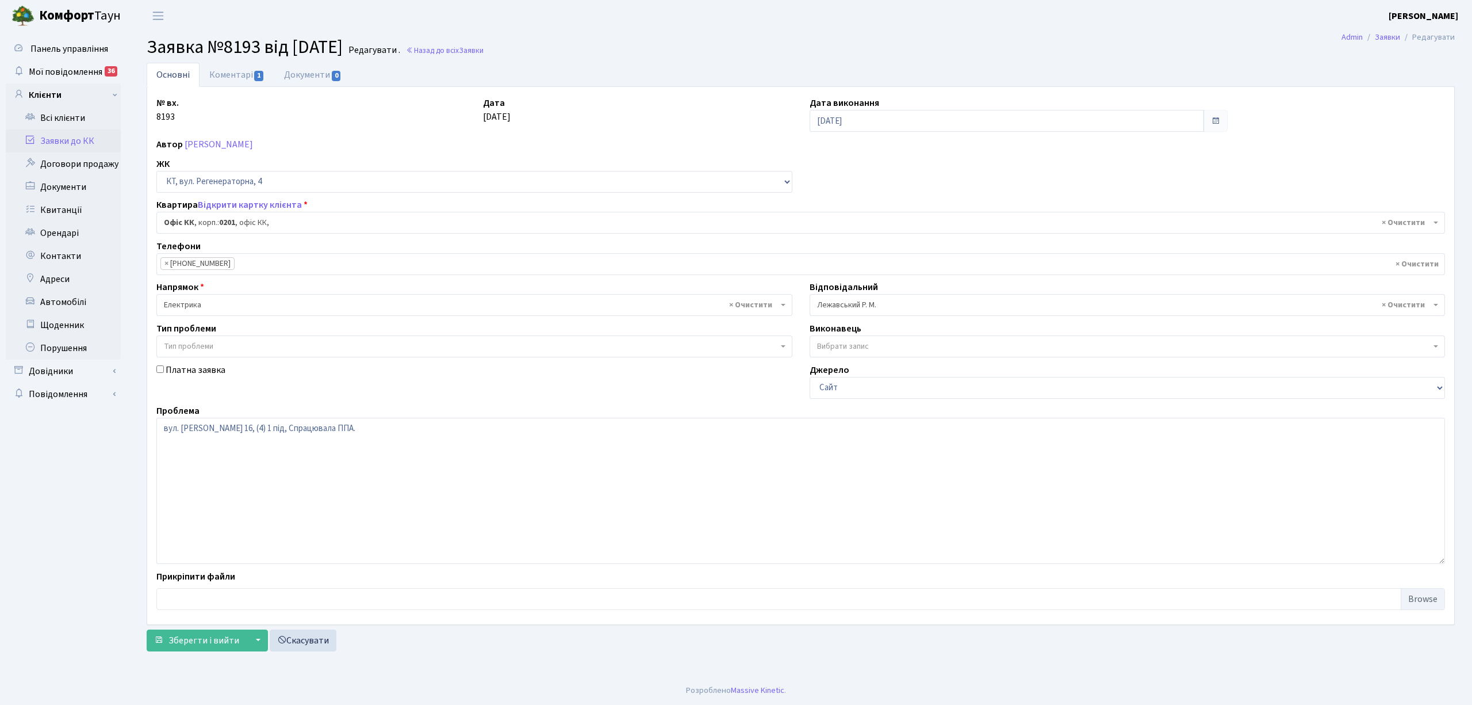
select select "4"
click at [224, 72] on link "Коментарі 1" at bounding box center [237, 75] width 75 height 24
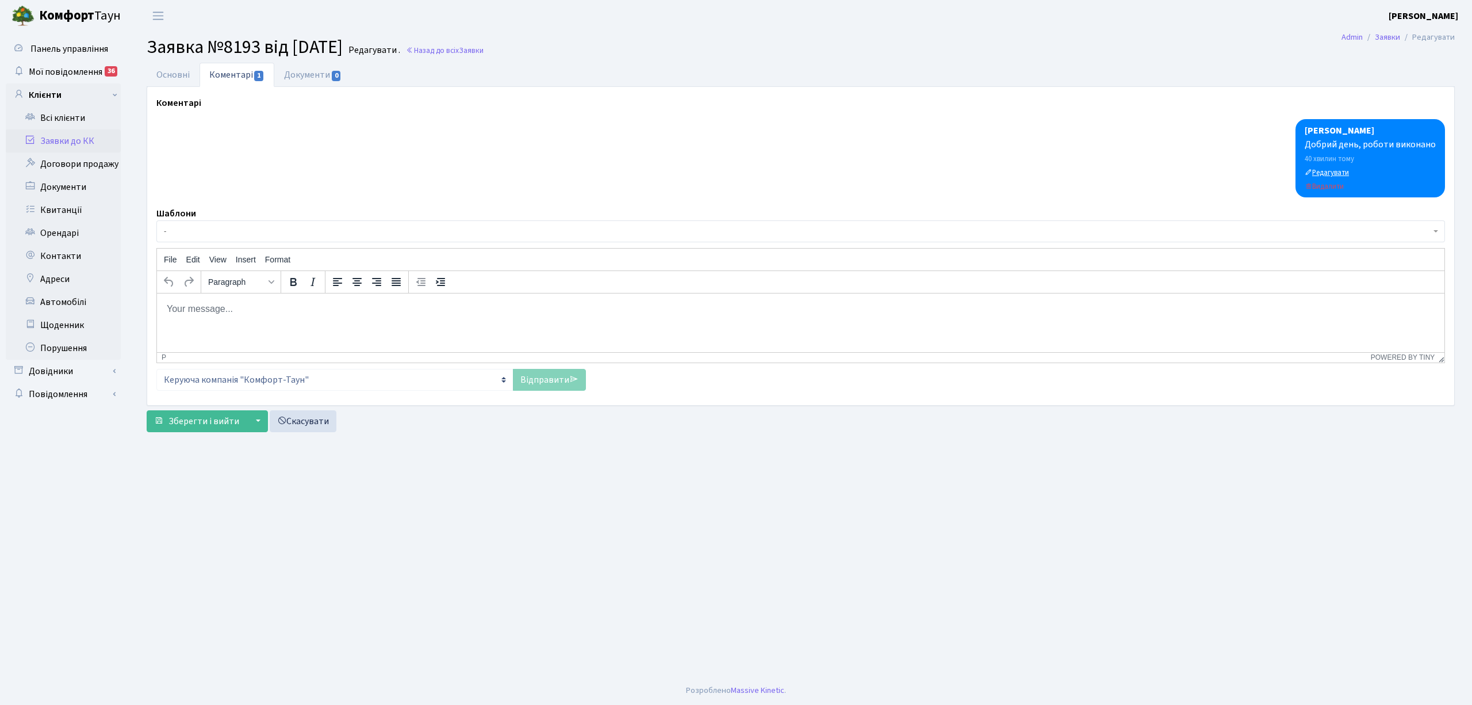
click at [1336, 169] on small "Редагувати" at bounding box center [1327, 172] width 44 height 10
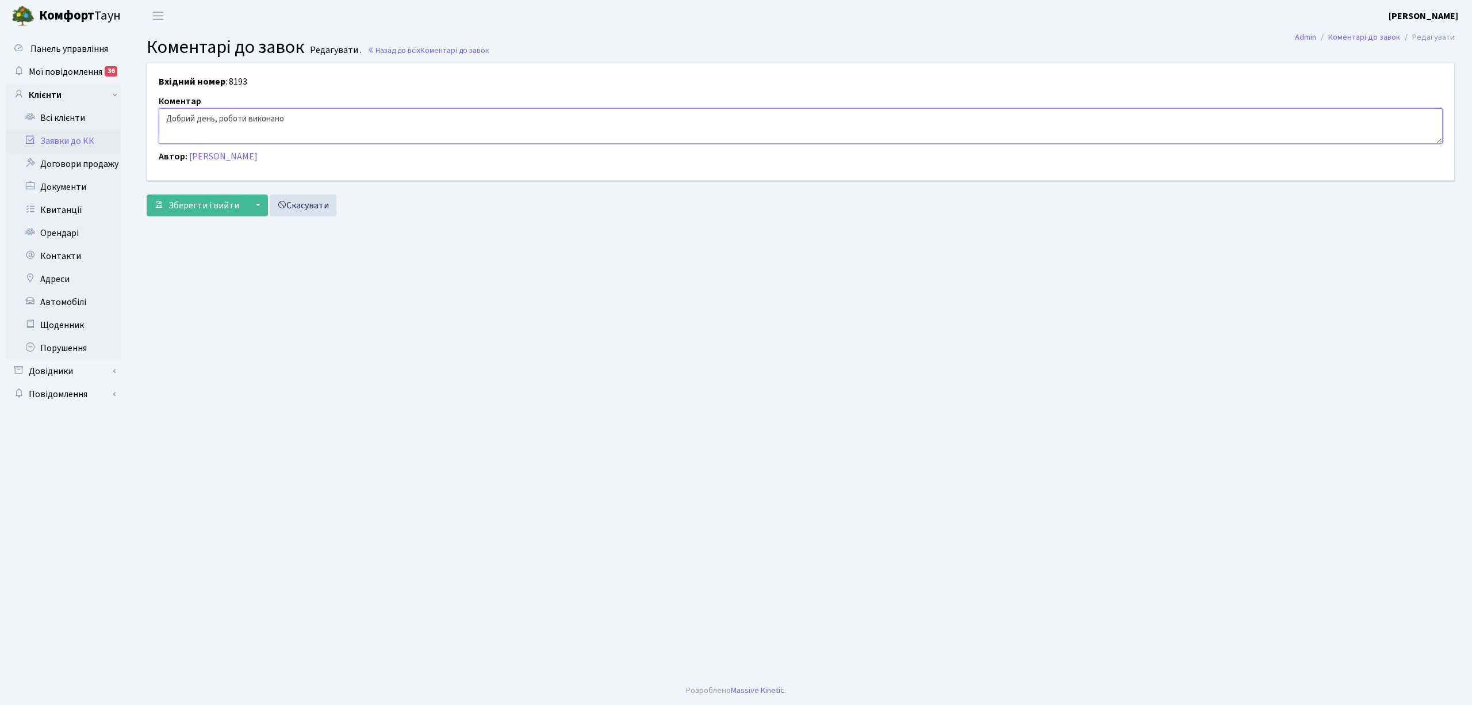
drag, startPoint x: 164, startPoint y: 111, endPoint x: 341, endPoint y: 133, distance: 178.0
click at [341, 133] on textarea "Добрий день, роботи виконано" at bounding box center [801, 126] width 1284 height 36
click at [222, 211] on span "Зберегти і вийти" at bounding box center [204, 205] width 71 height 13
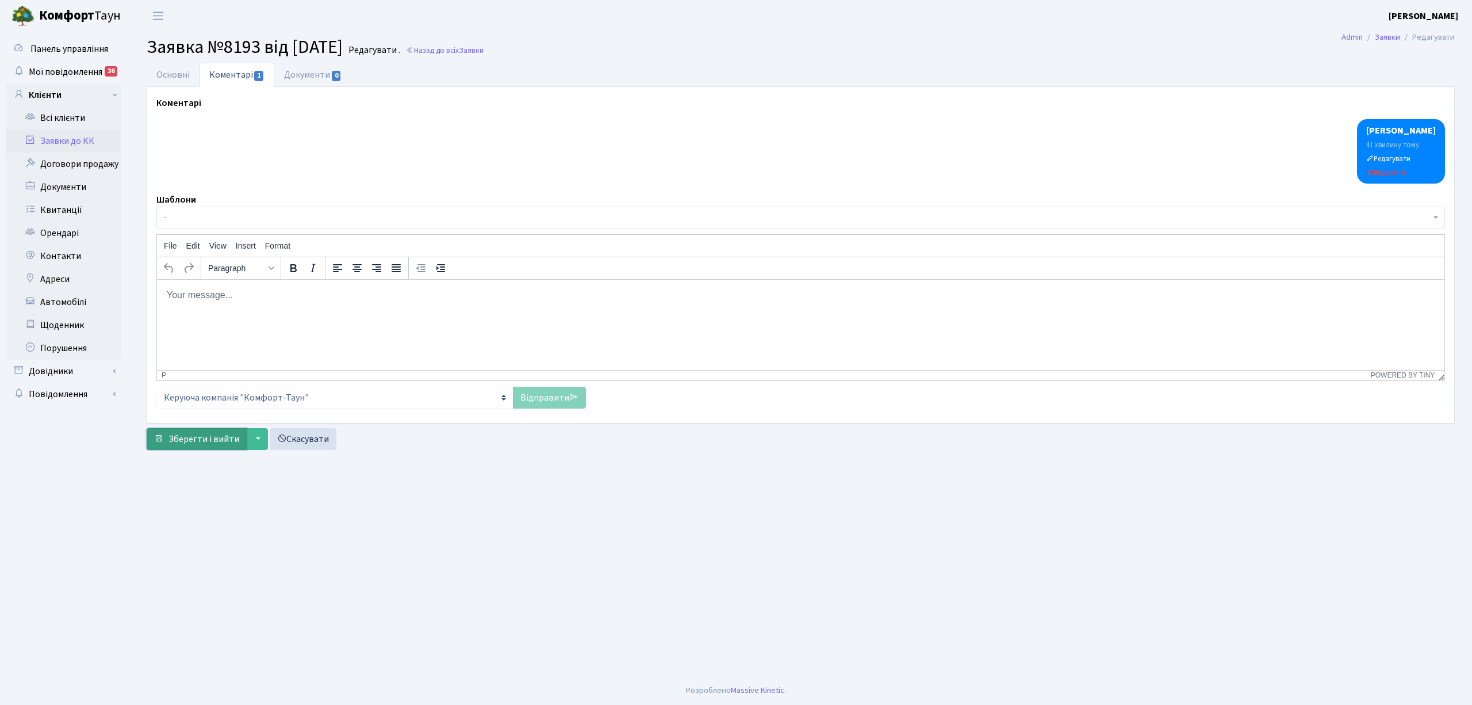
click at [212, 436] on span "Зберегти і вийти" at bounding box center [204, 439] width 71 height 13
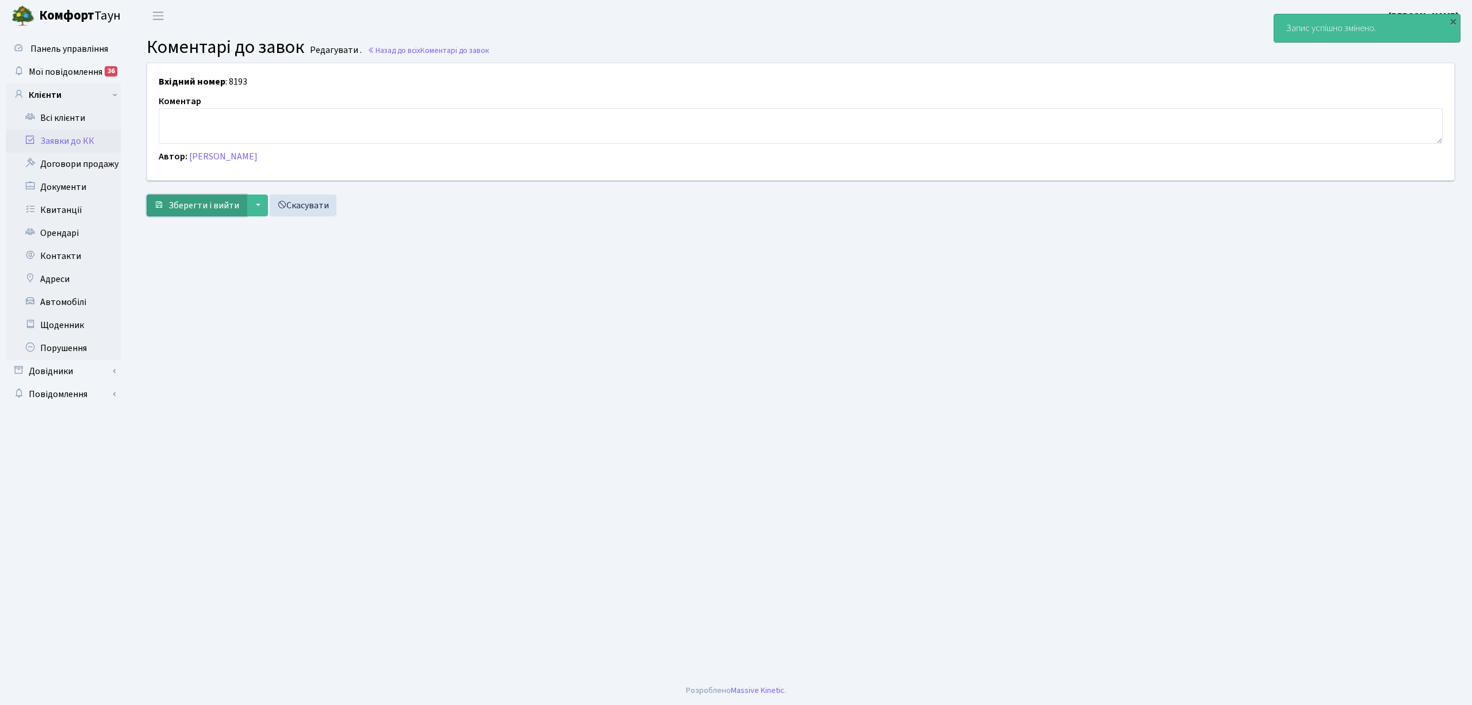
click at [216, 204] on span "Зберегти і вийти" at bounding box center [204, 205] width 71 height 13
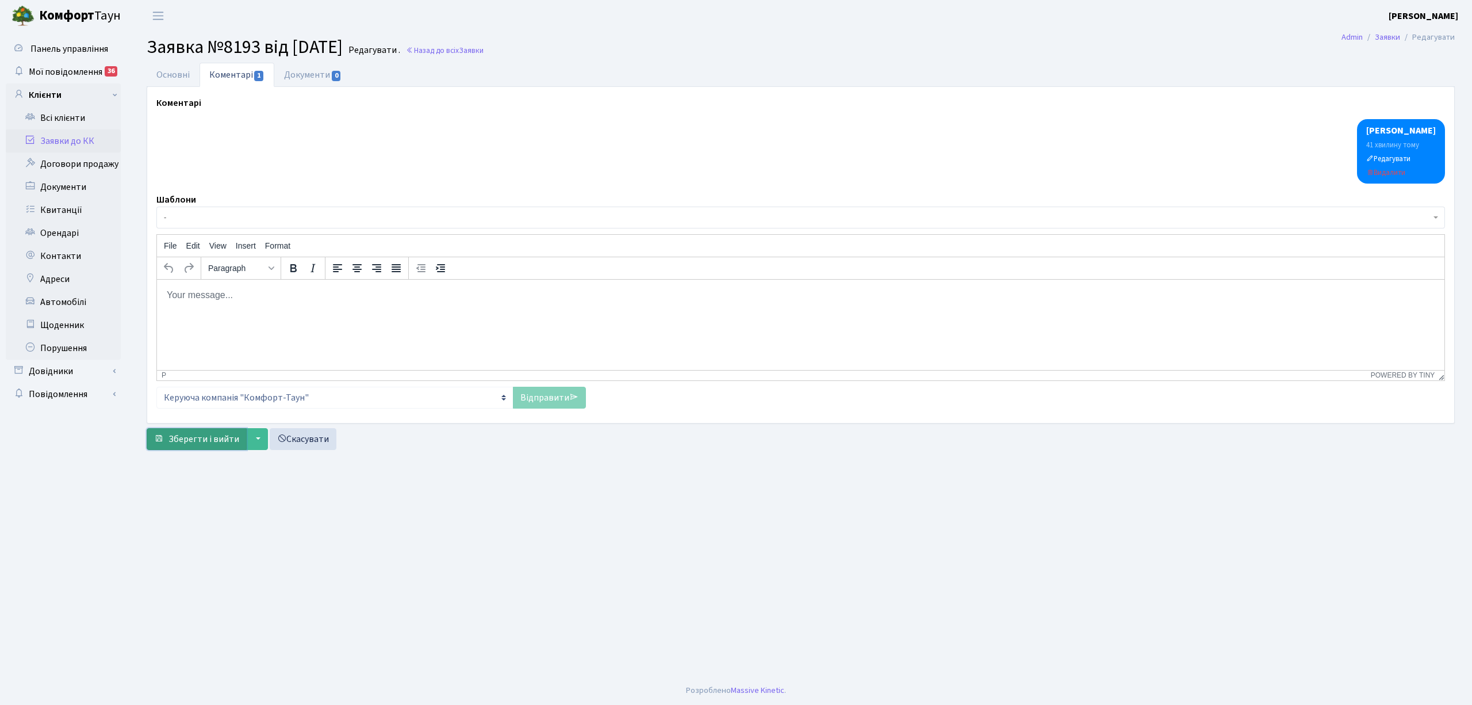
click at [215, 445] on span "Зберегти і вийти" at bounding box center [204, 439] width 71 height 13
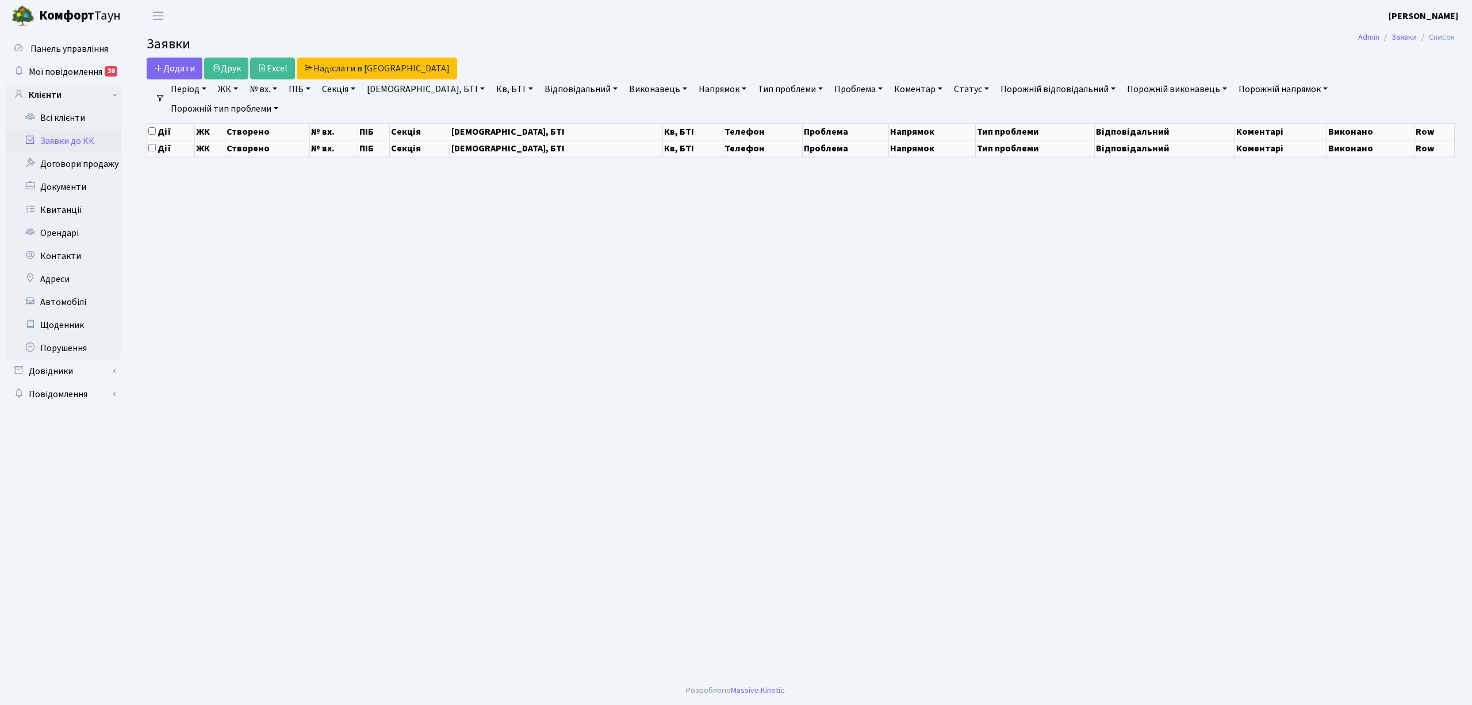
select select "25"
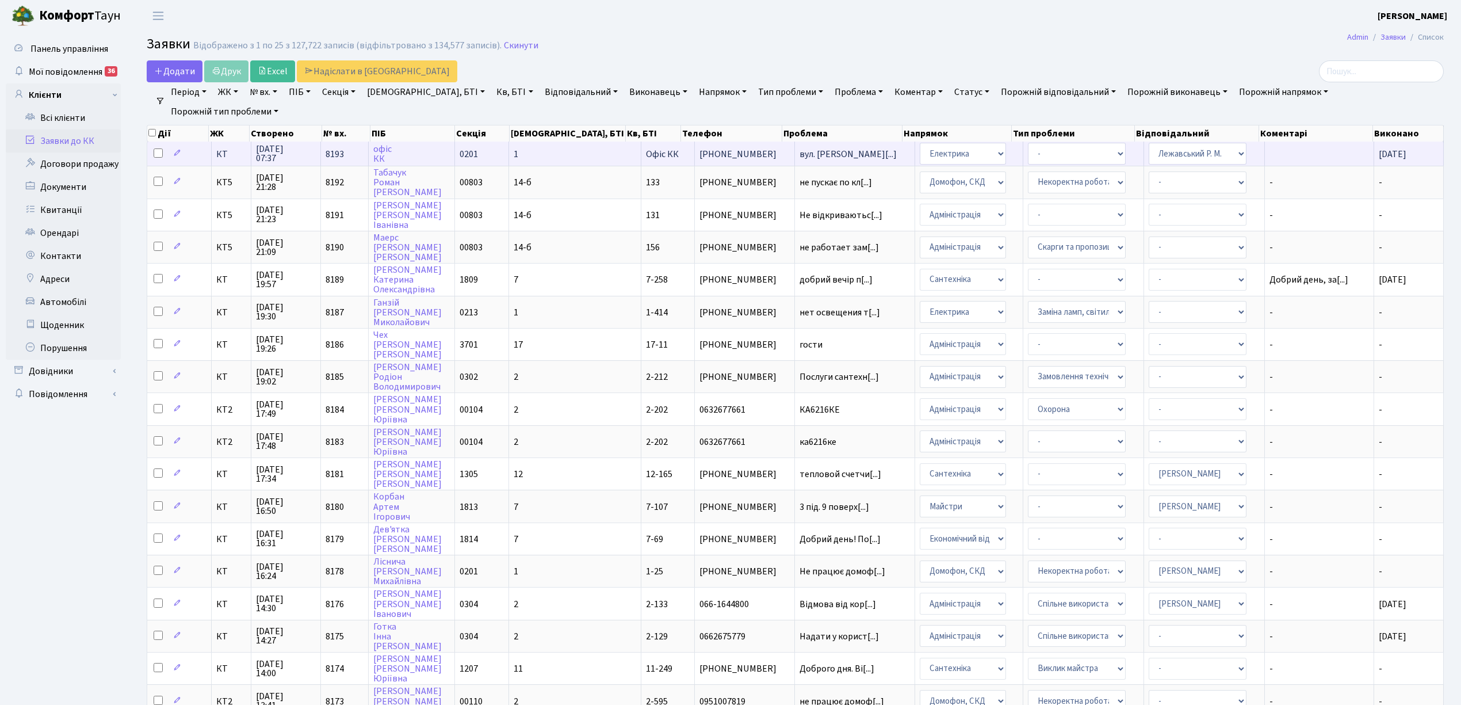
click at [1382, 164] on td "[DATE]" at bounding box center [1409, 153] width 70 height 24
click at [1292, 158] on td at bounding box center [1319, 153] width 109 height 24
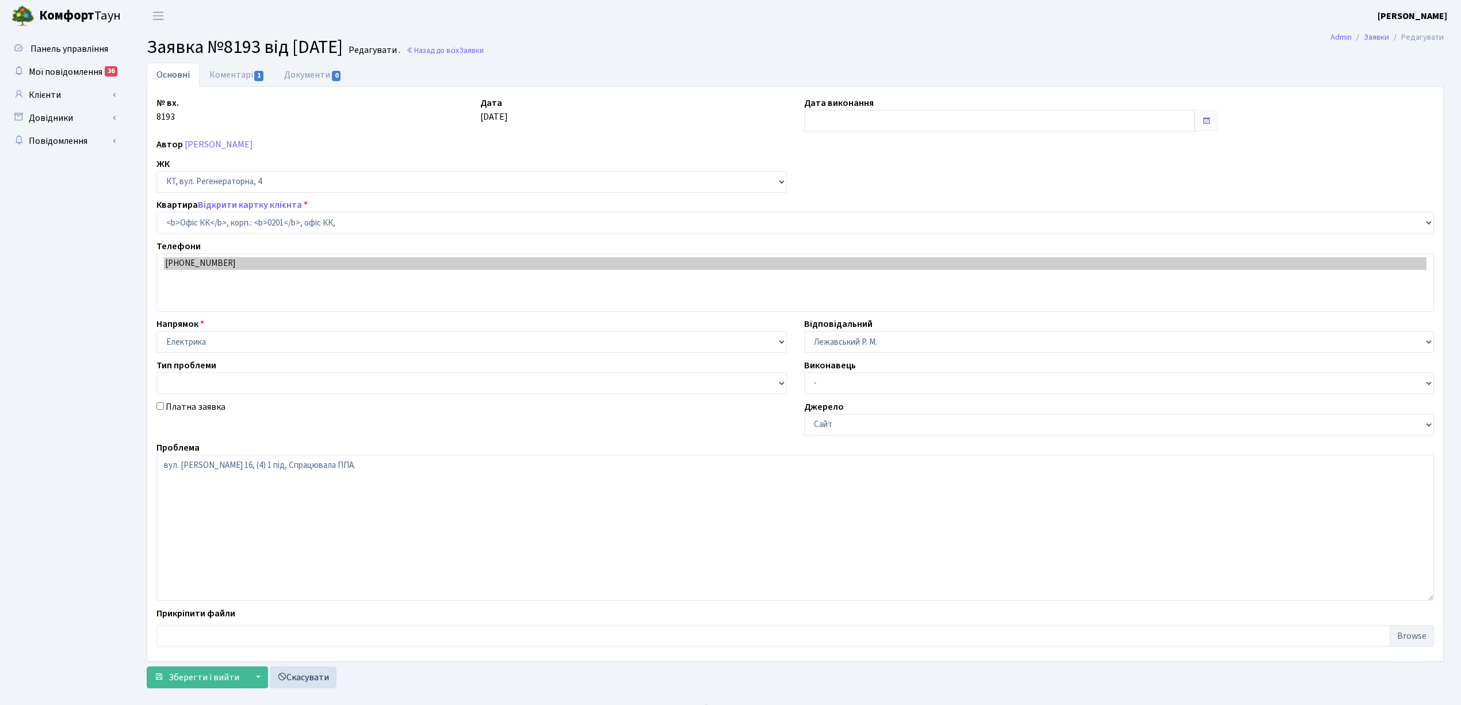
select select "4"
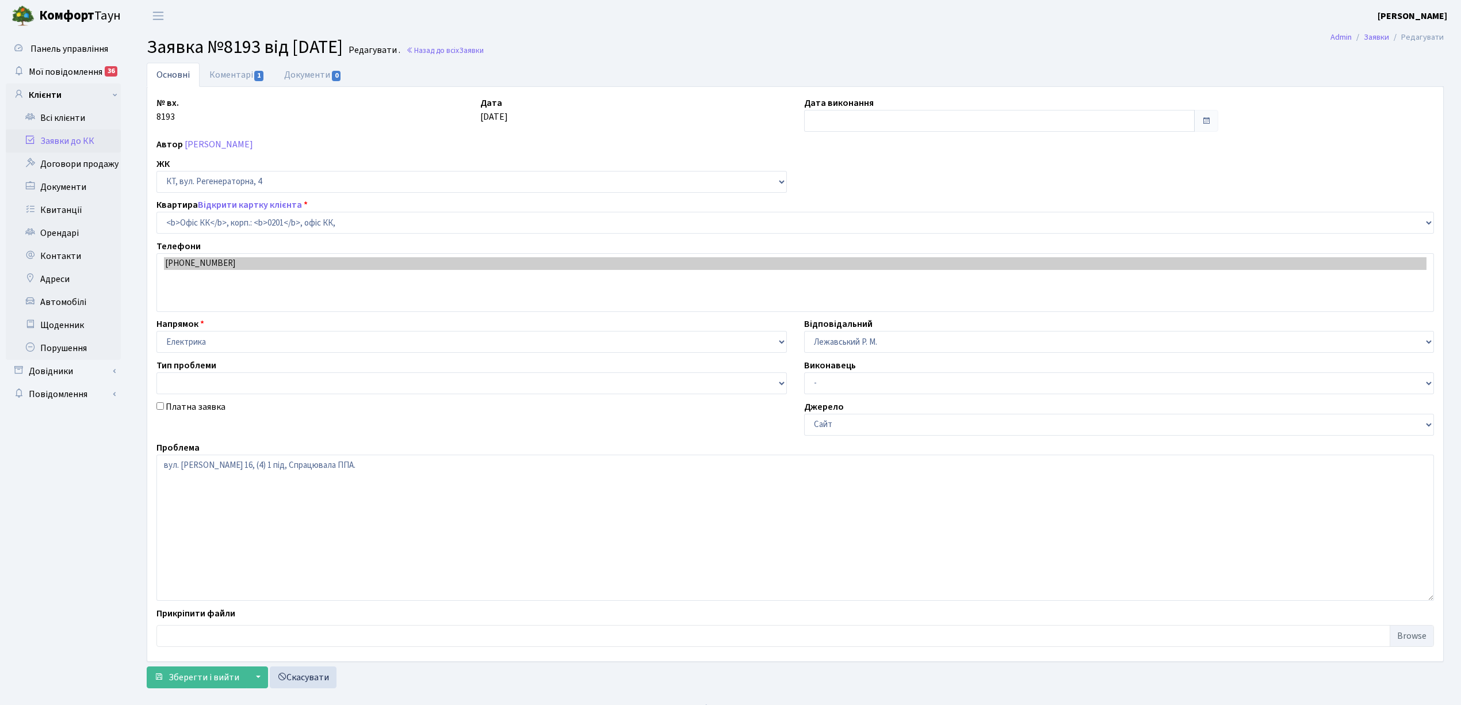
type input "[DATE]"
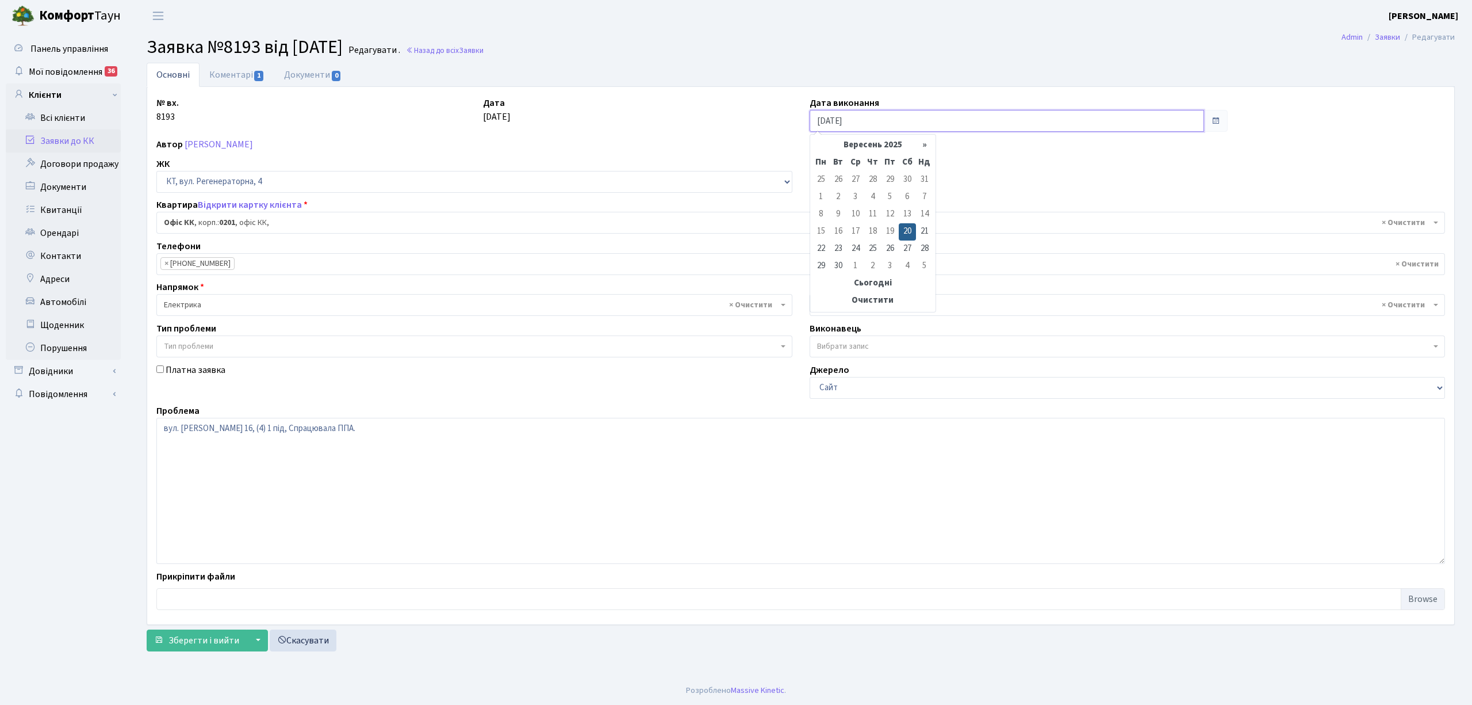
drag, startPoint x: 817, startPoint y: 116, endPoint x: 869, endPoint y: 118, distance: 51.8
click at [869, 118] on input "[DATE]" at bounding box center [1007, 121] width 395 height 22
click at [874, 303] on th "Очистити" at bounding box center [873, 300] width 121 height 17
click at [201, 638] on span "Зберегти і вийти" at bounding box center [204, 640] width 71 height 13
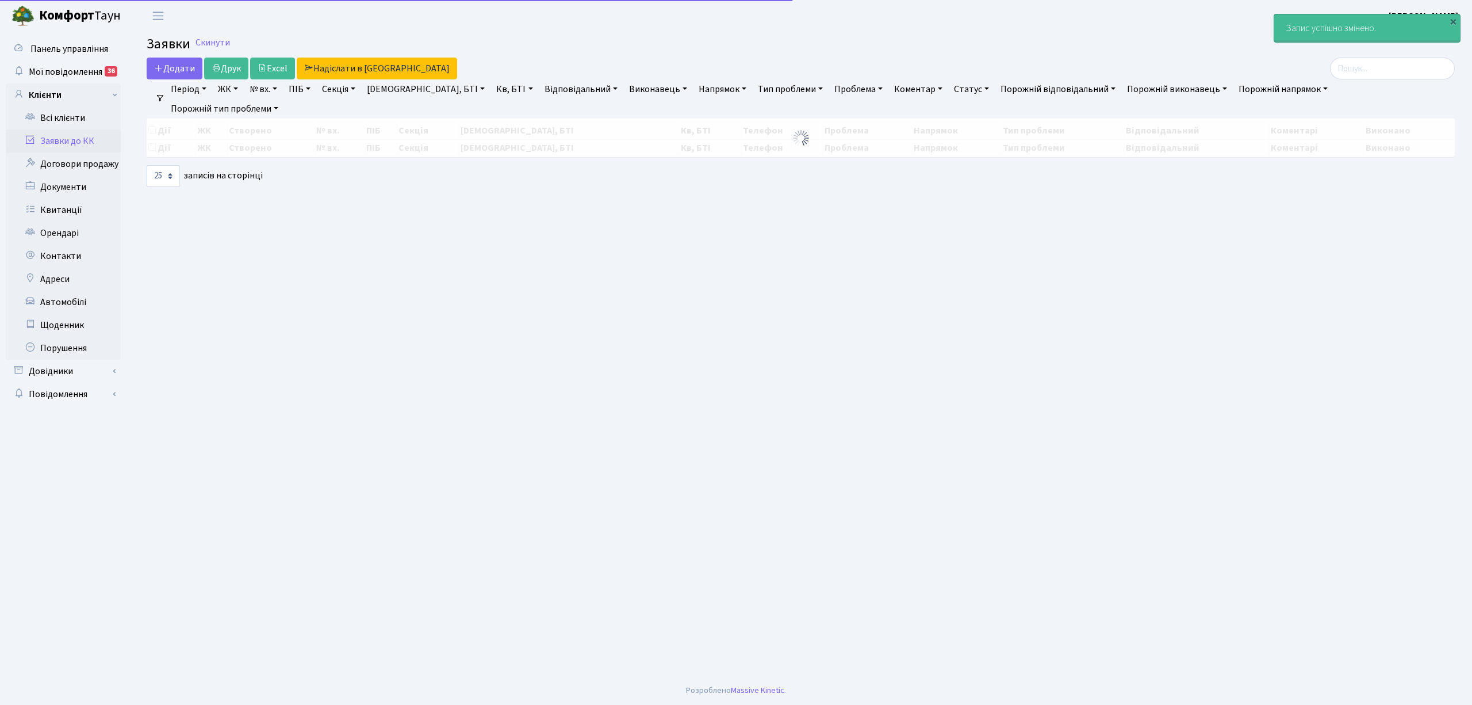
select select "25"
